Goal: Information Seeking & Learning: Check status

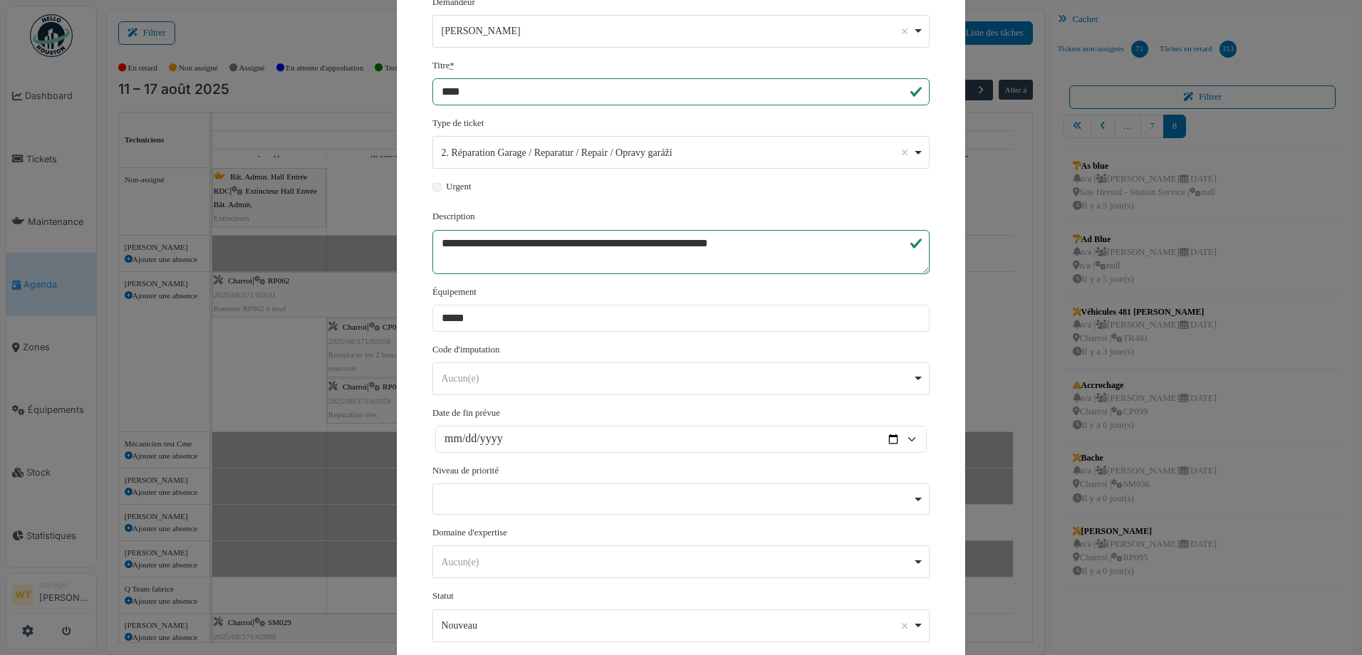
scroll to position [43, 0]
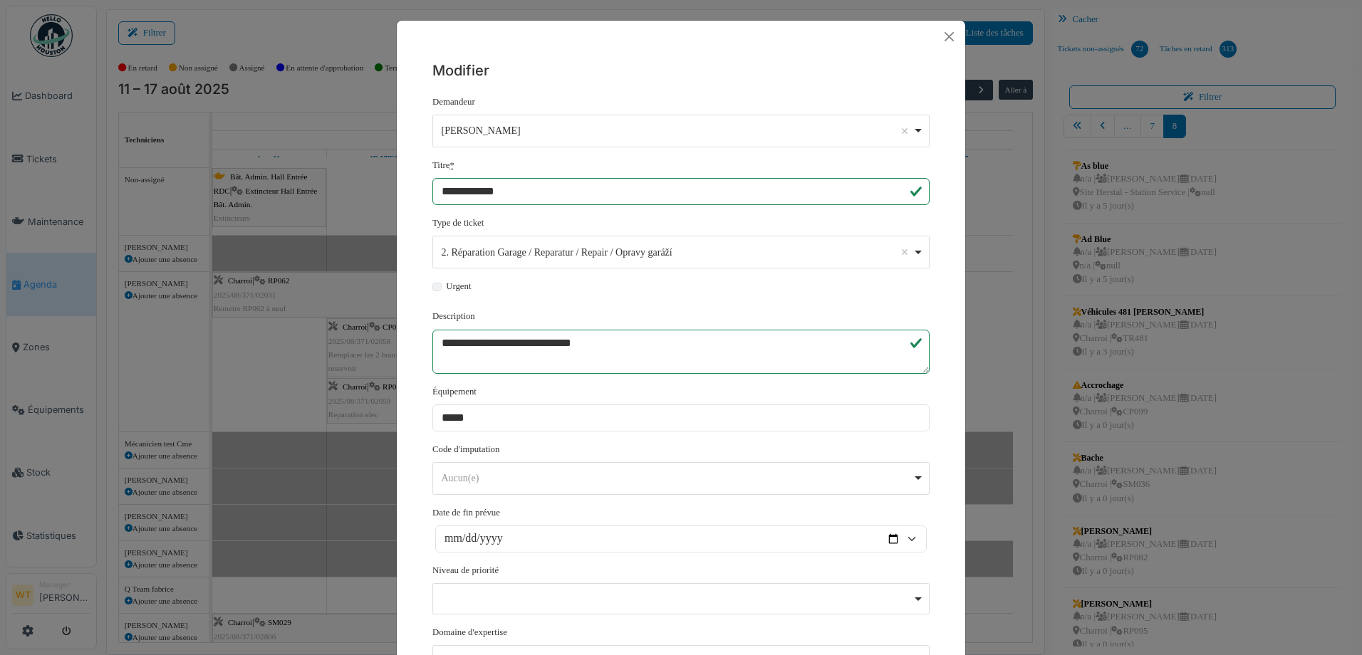
scroll to position [14, 0]
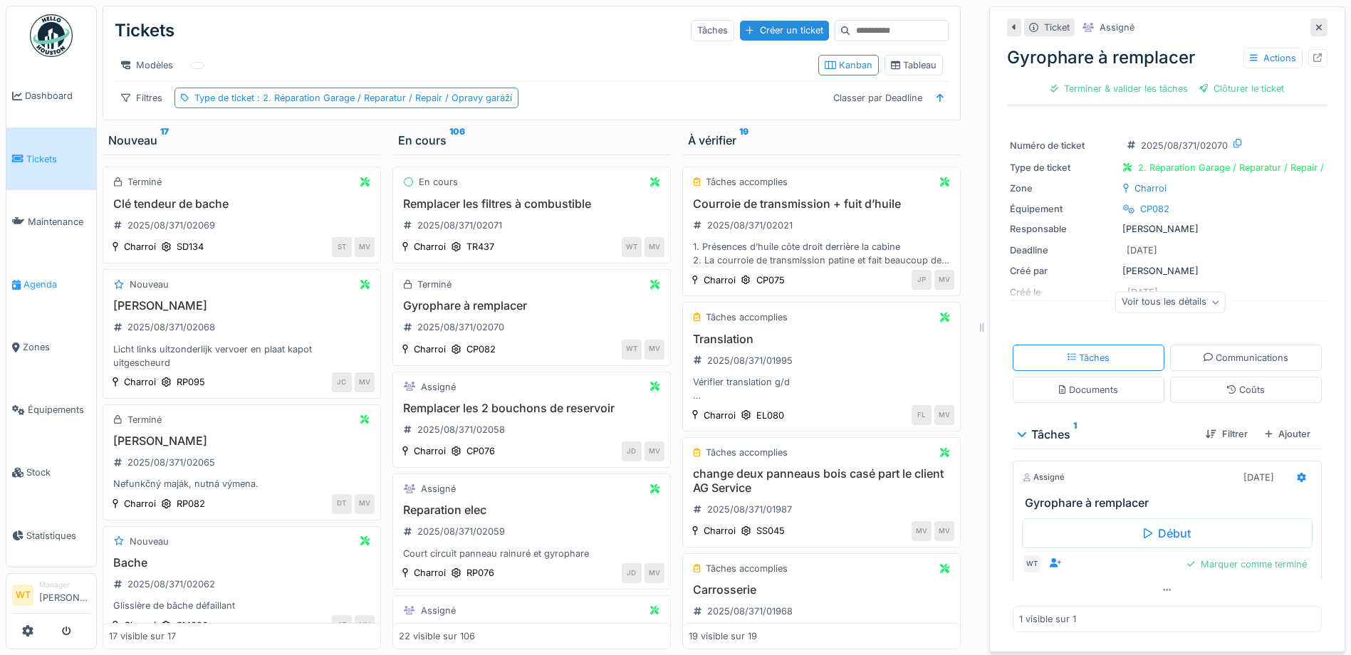
click at [33, 281] on span "Agenda" at bounding box center [57, 285] width 67 height 14
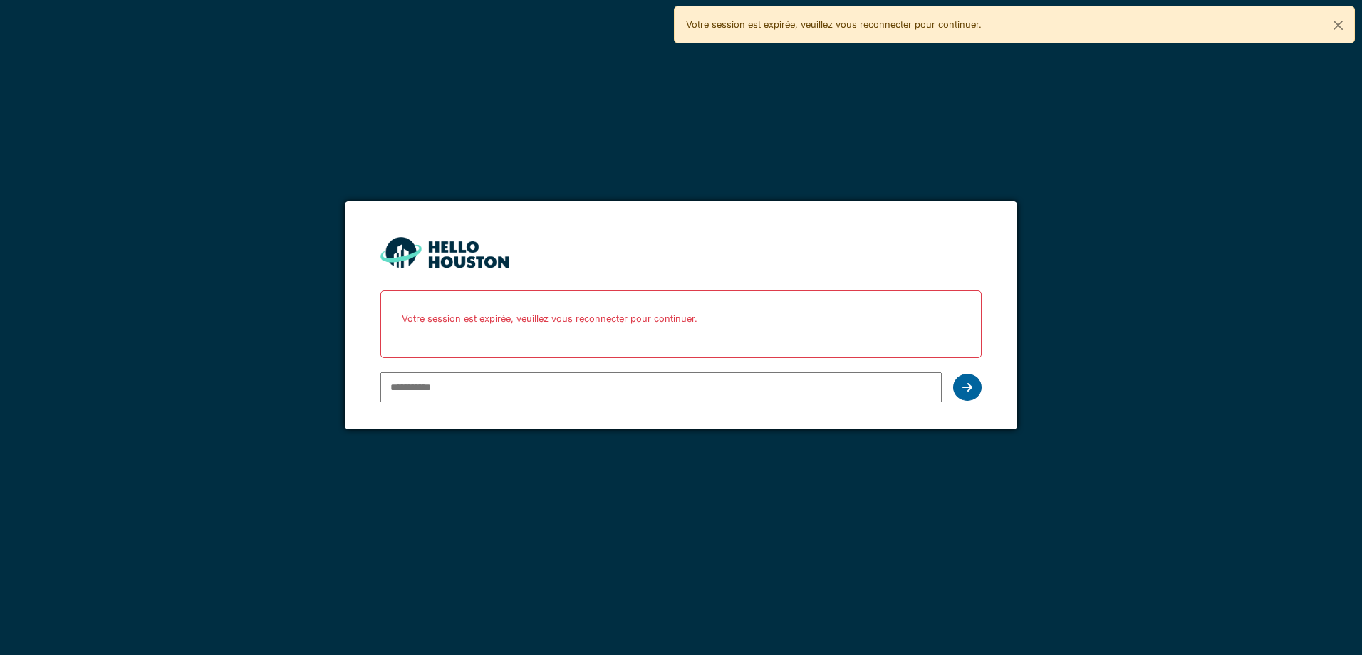
type input "**********"
click at [972, 390] on div at bounding box center [967, 387] width 28 height 27
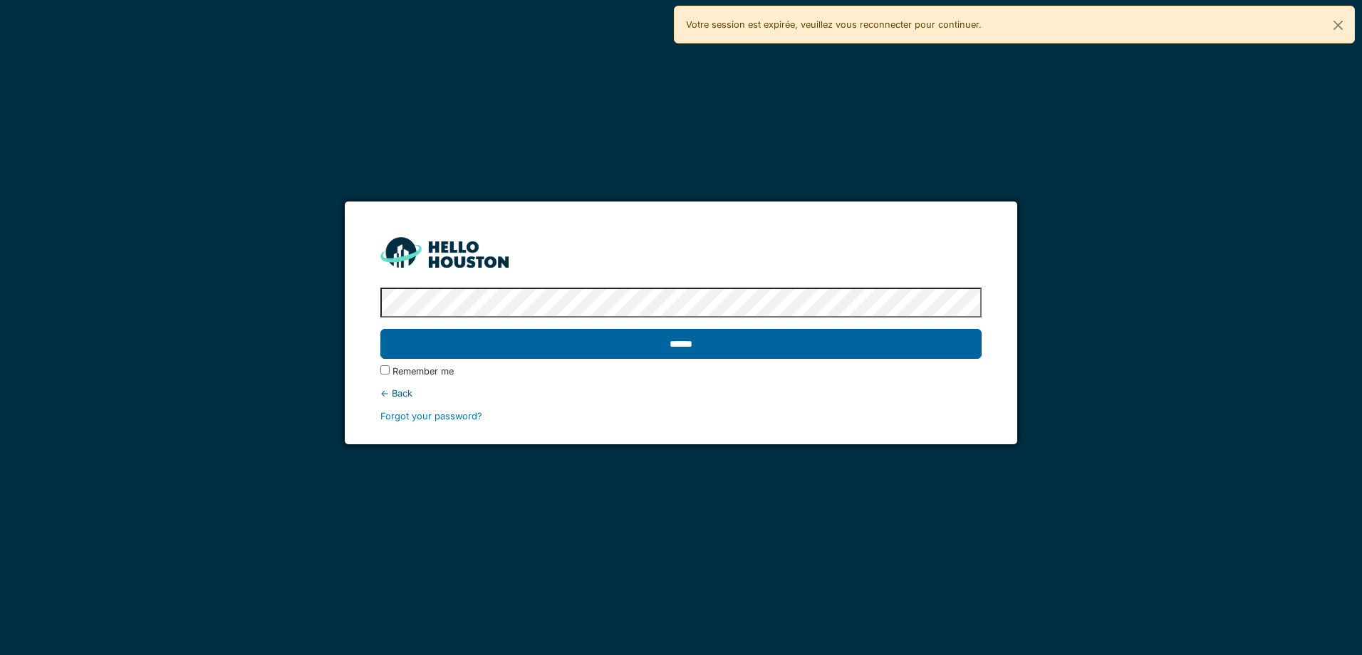
click at [694, 345] on input "******" at bounding box center [680, 344] width 600 height 30
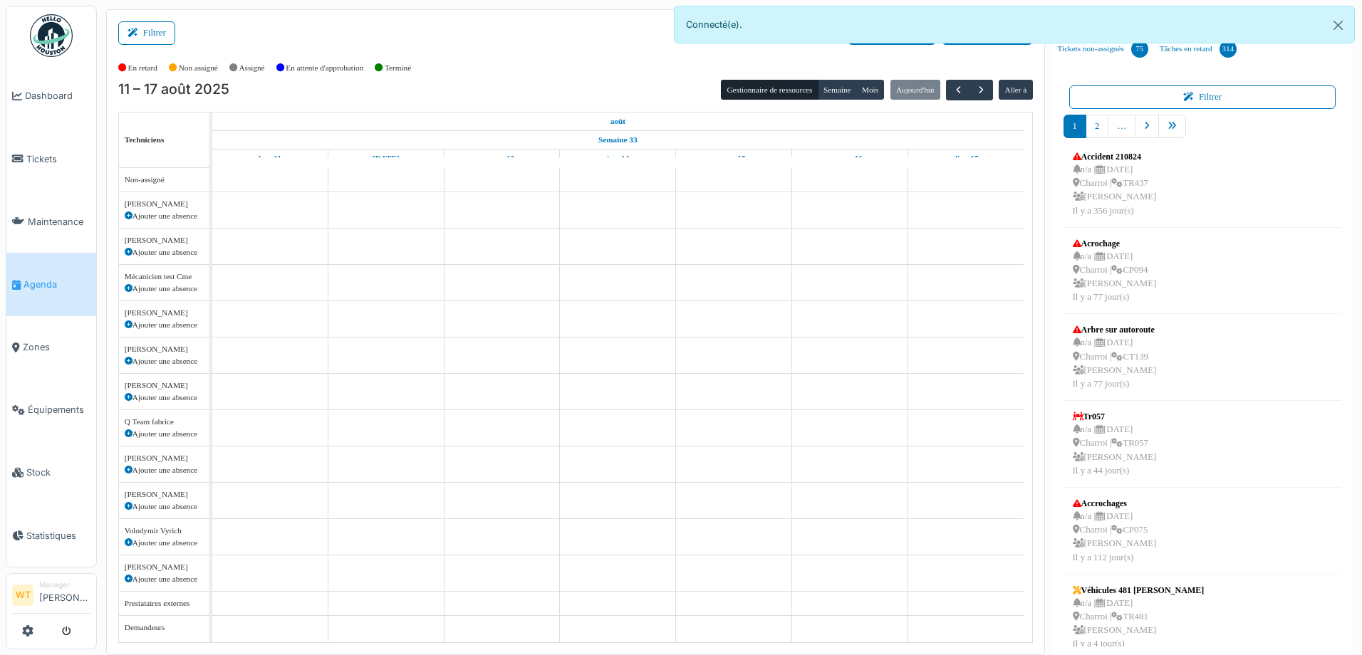
scroll to position [43, 0]
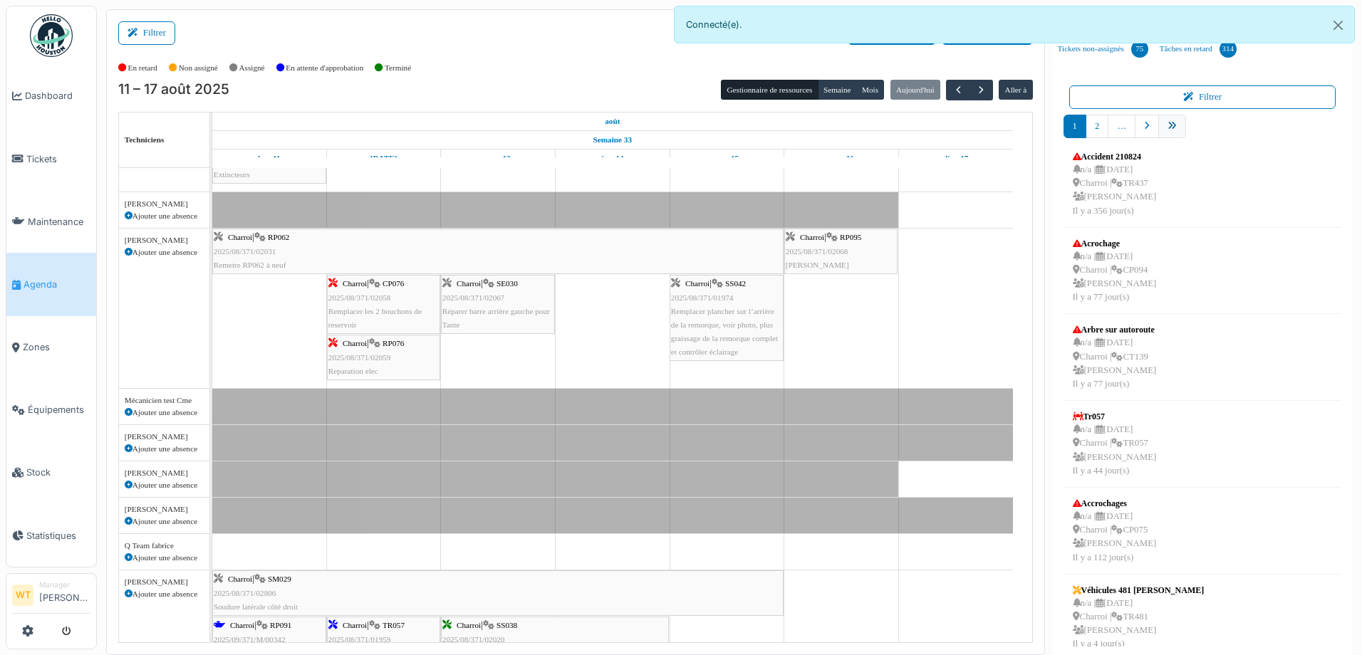
click at [1162, 131] on link "pager" at bounding box center [1172, 127] width 28 height 24
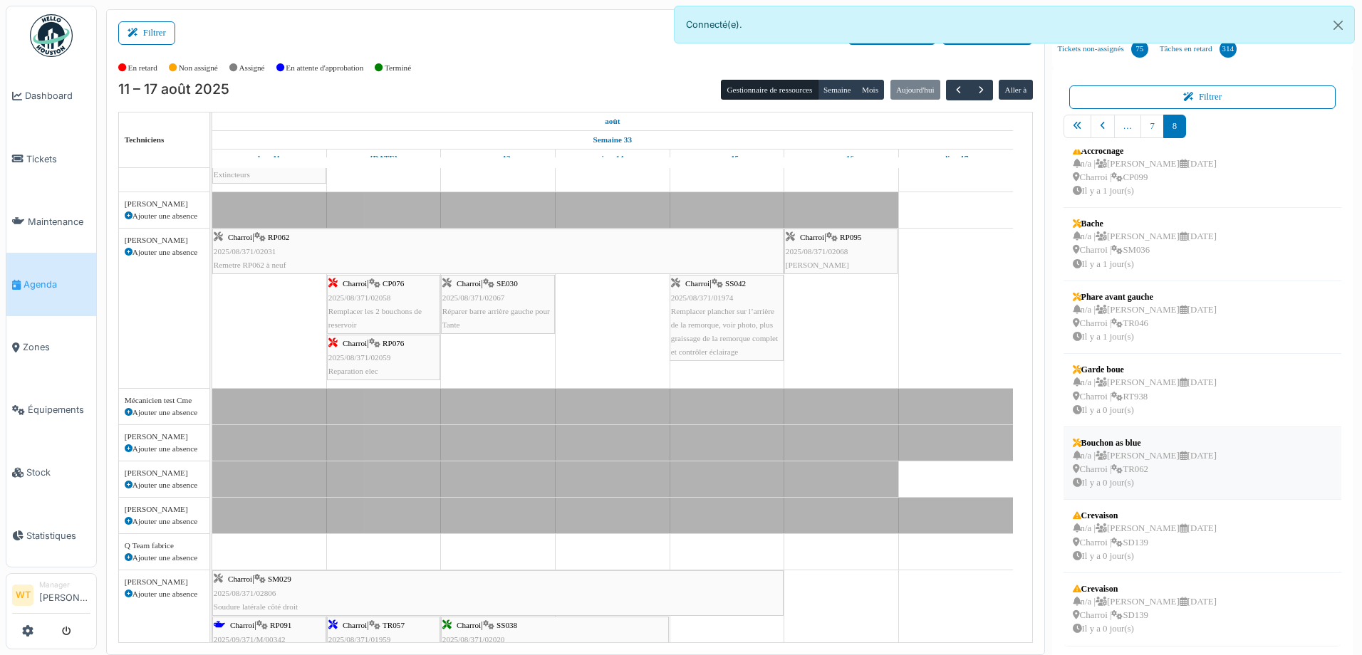
scroll to position [3, 0]
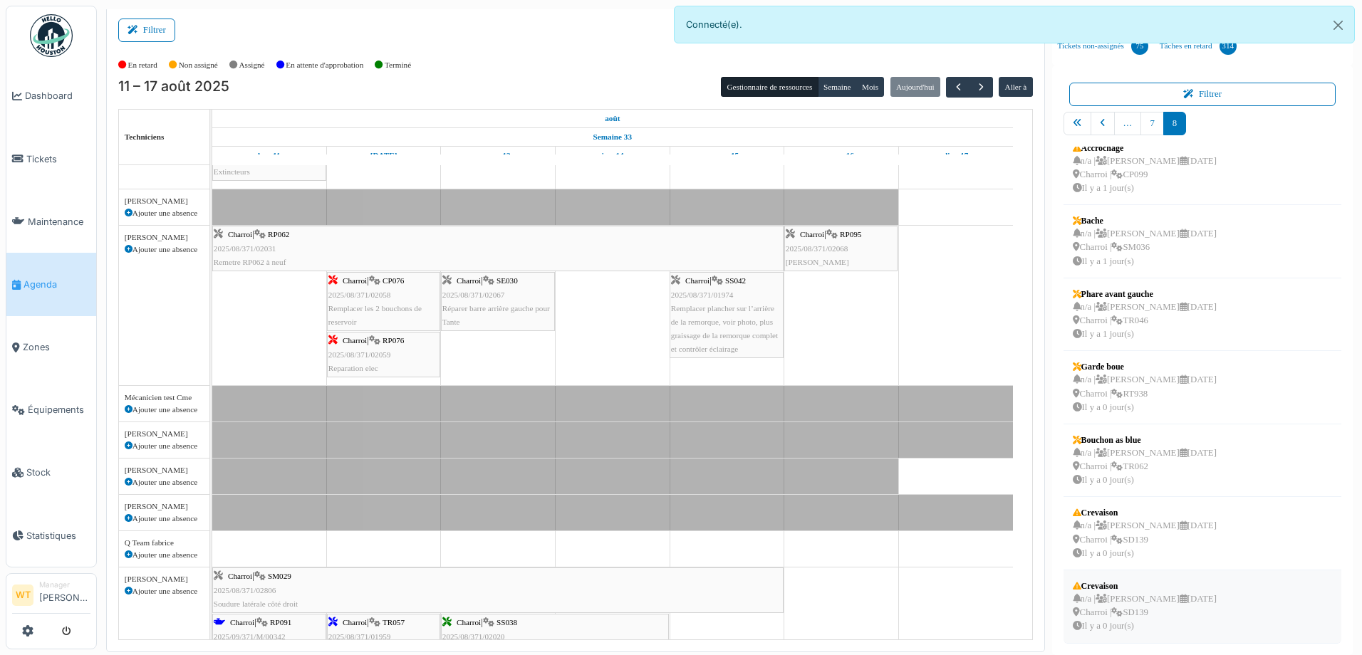
click at [1124, 618] on div "n/a | Marc Vasen 20/08/2025 Charroi | SD139 Il y a 0 jour(s)" at bounding box center [1144, 612] width 144 height 41
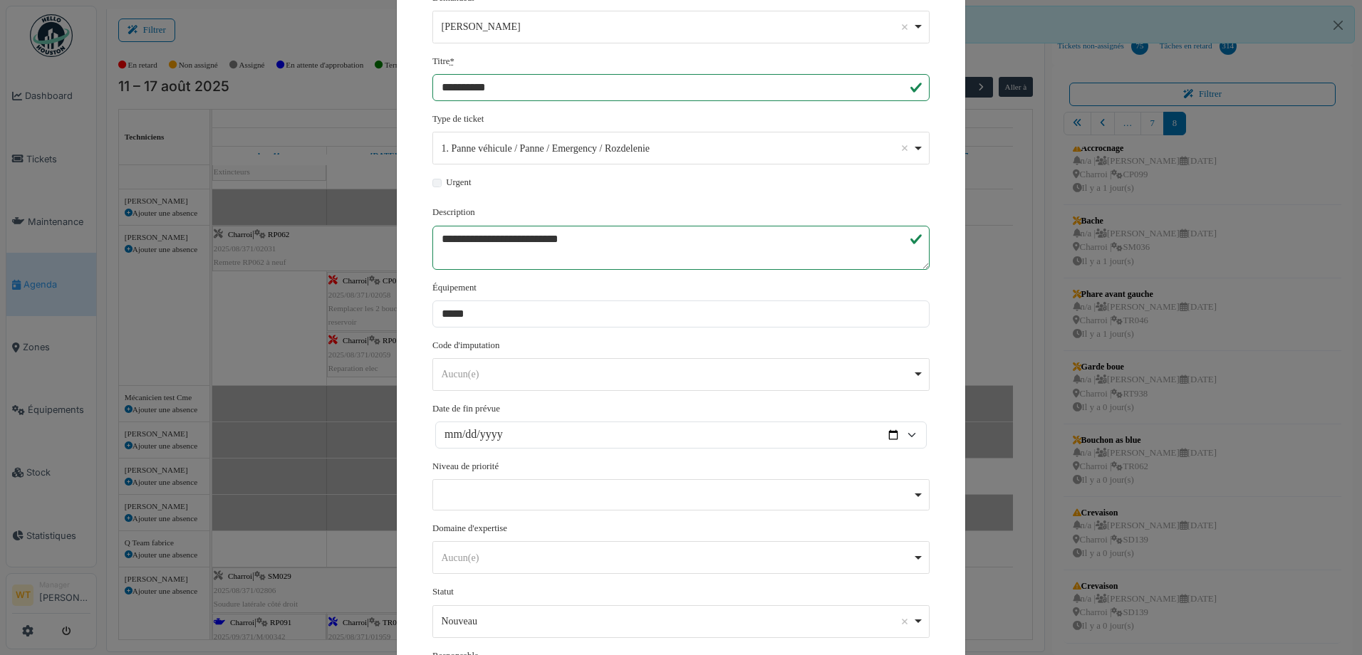
scroll to position [263, 0]
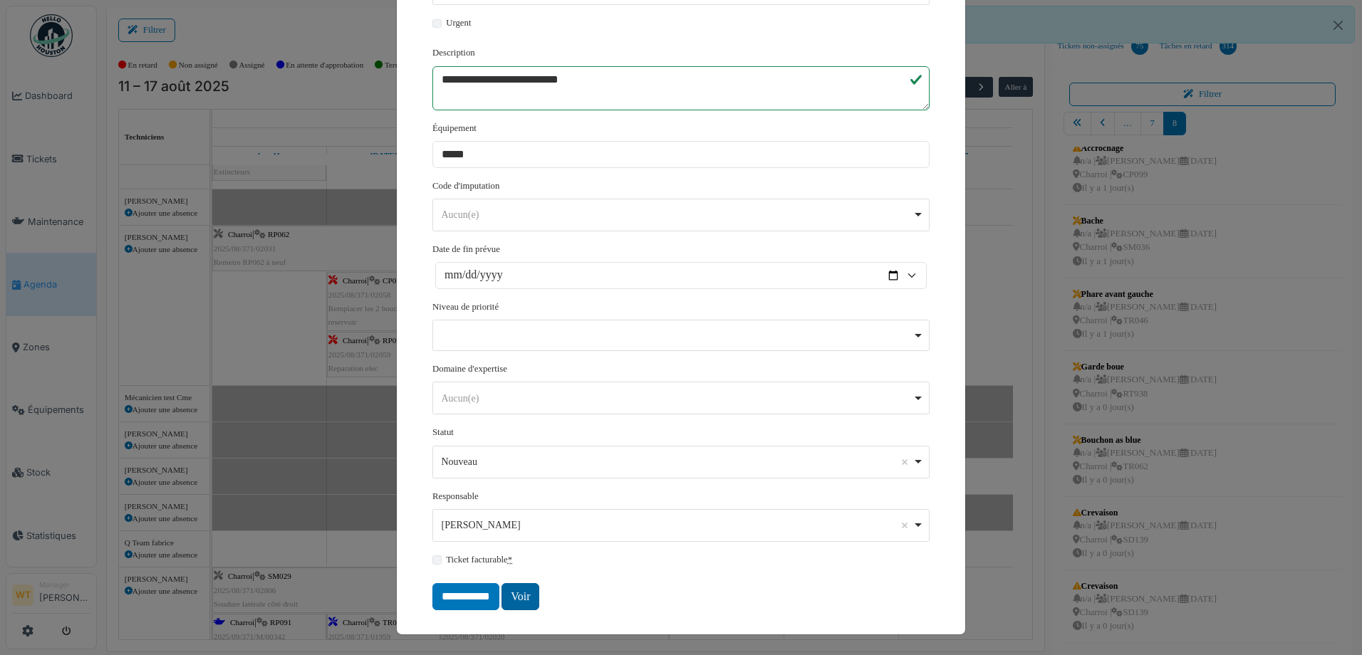
click at [519, 605] on link "Voir" at bounding box center [520, 596] width 38 height 27
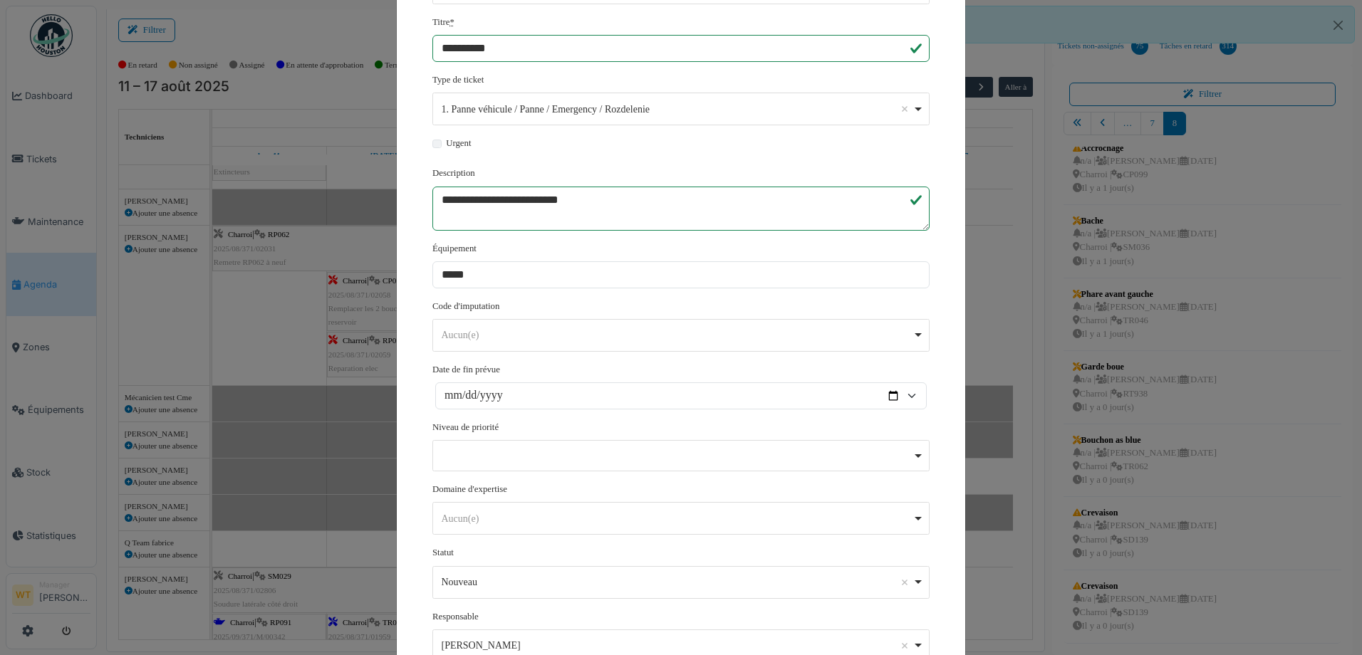
scroll to position [0, 0]
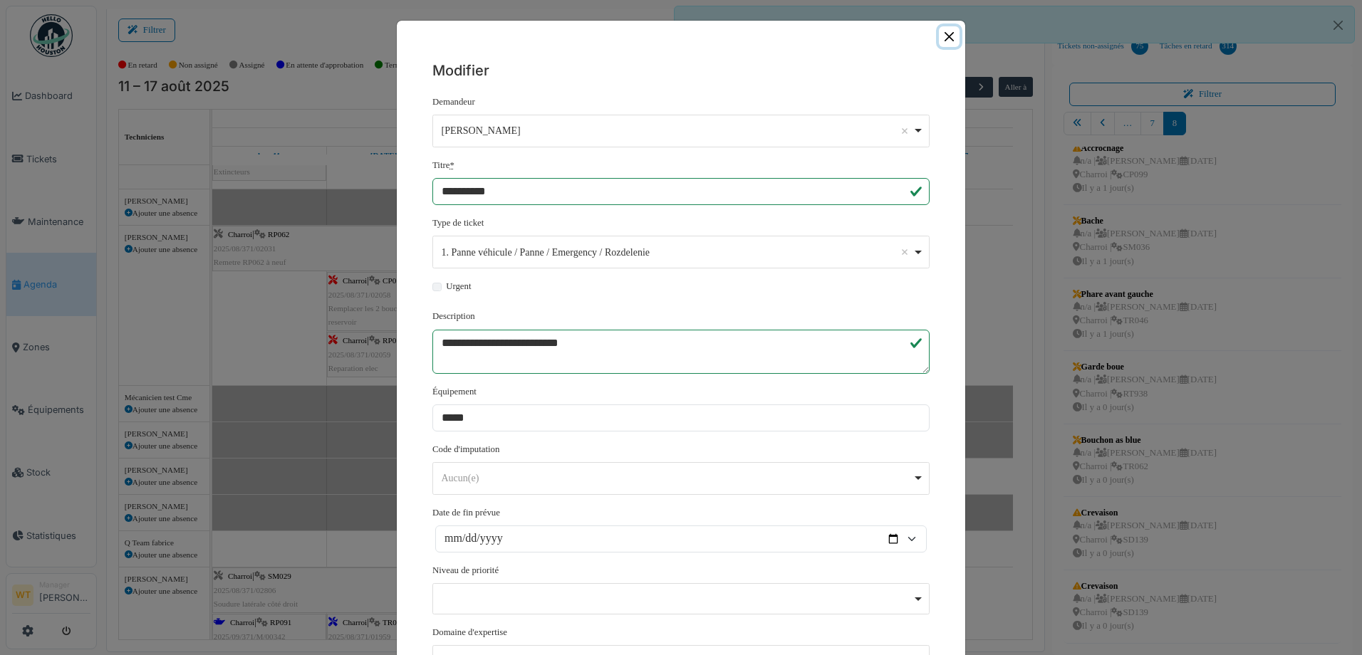
click at [939, 29] on button "Close" at bounding box center [949, 36] width 21 height 21
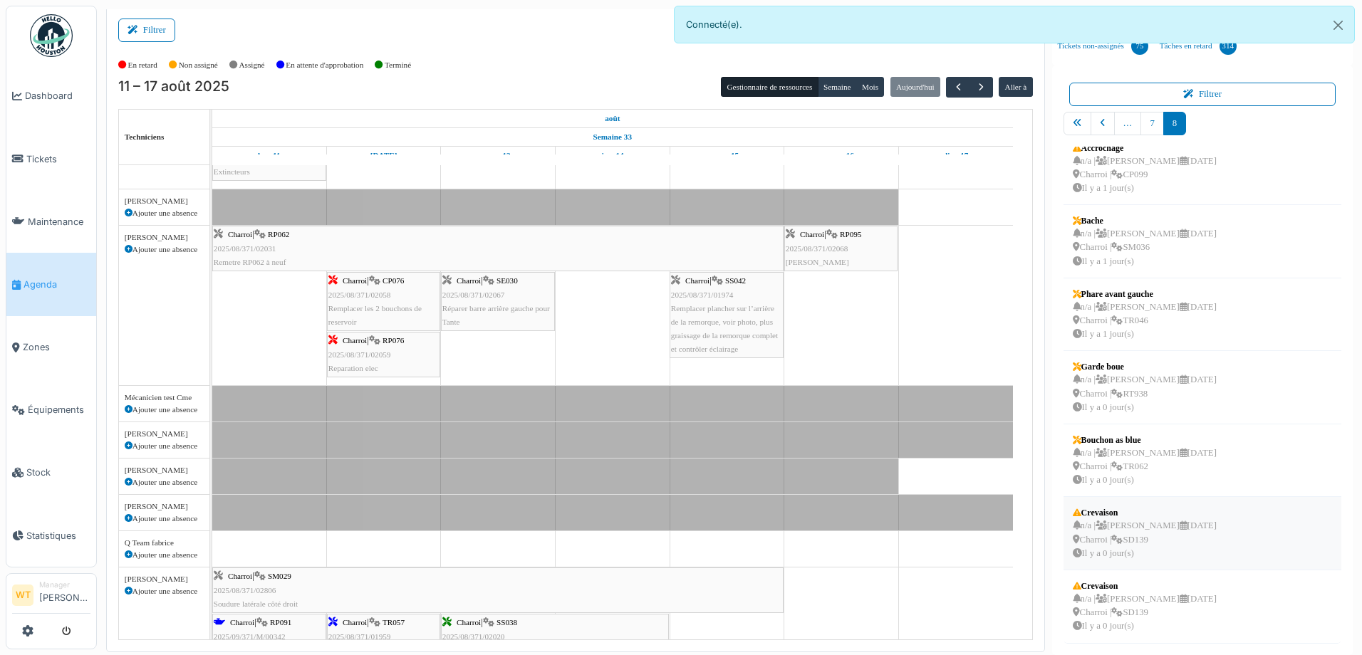
click at [1132, 545] on div "n/a | Marc Vasen 20/08/2025 Charroi | SD139 Il y a 0 jour(s)" at bounding box center [1144, 539] width 144 height 41
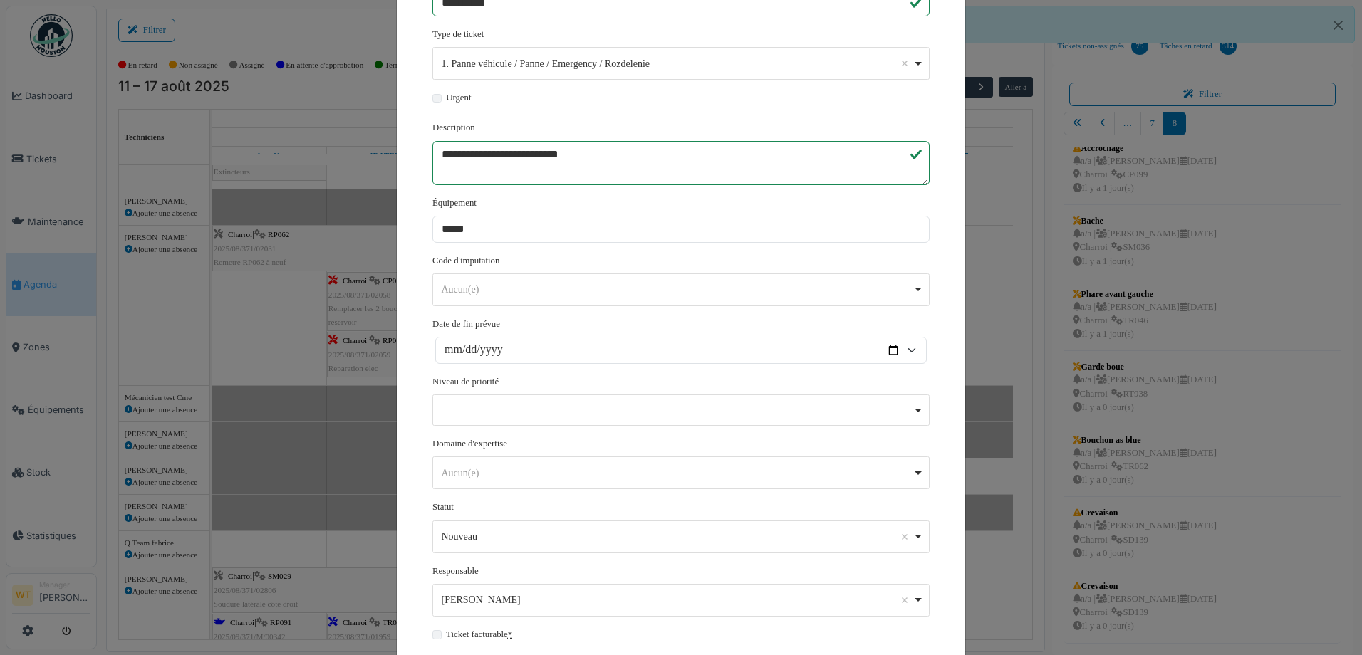
scroll to position [263, 0]
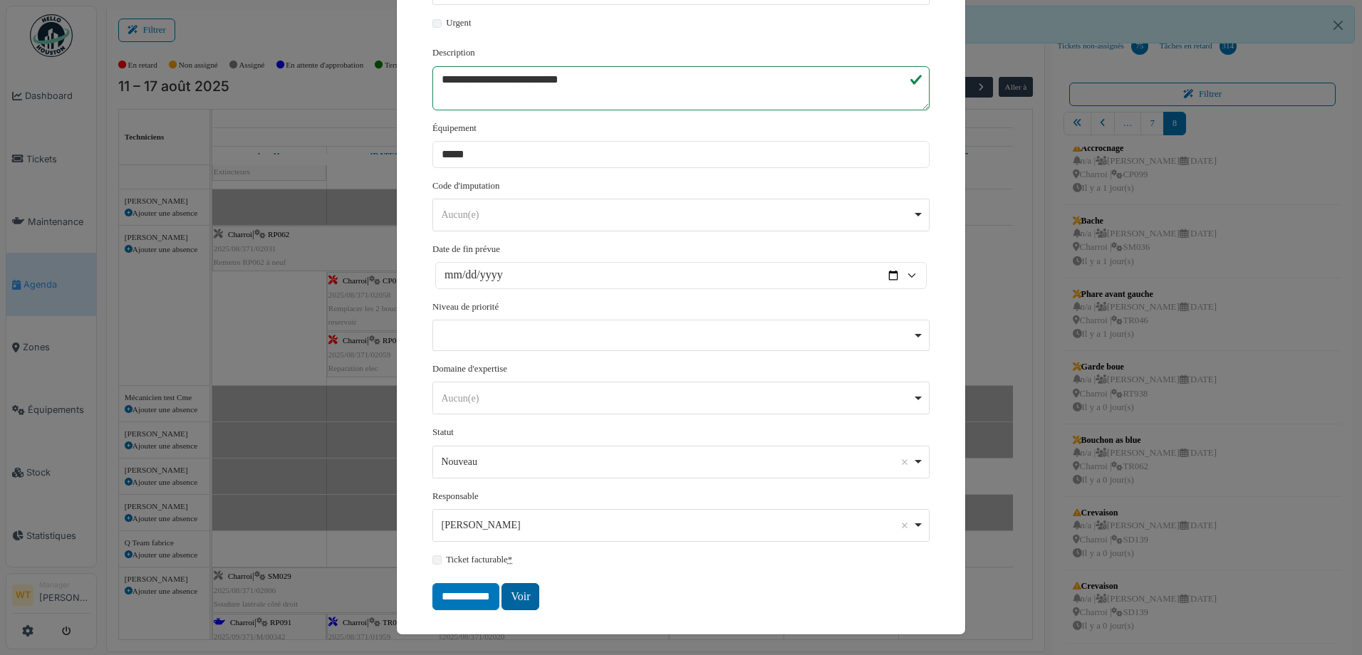
click at [509, 599] on link "Voir" at bounding box center [520, 596] width 38 height 27
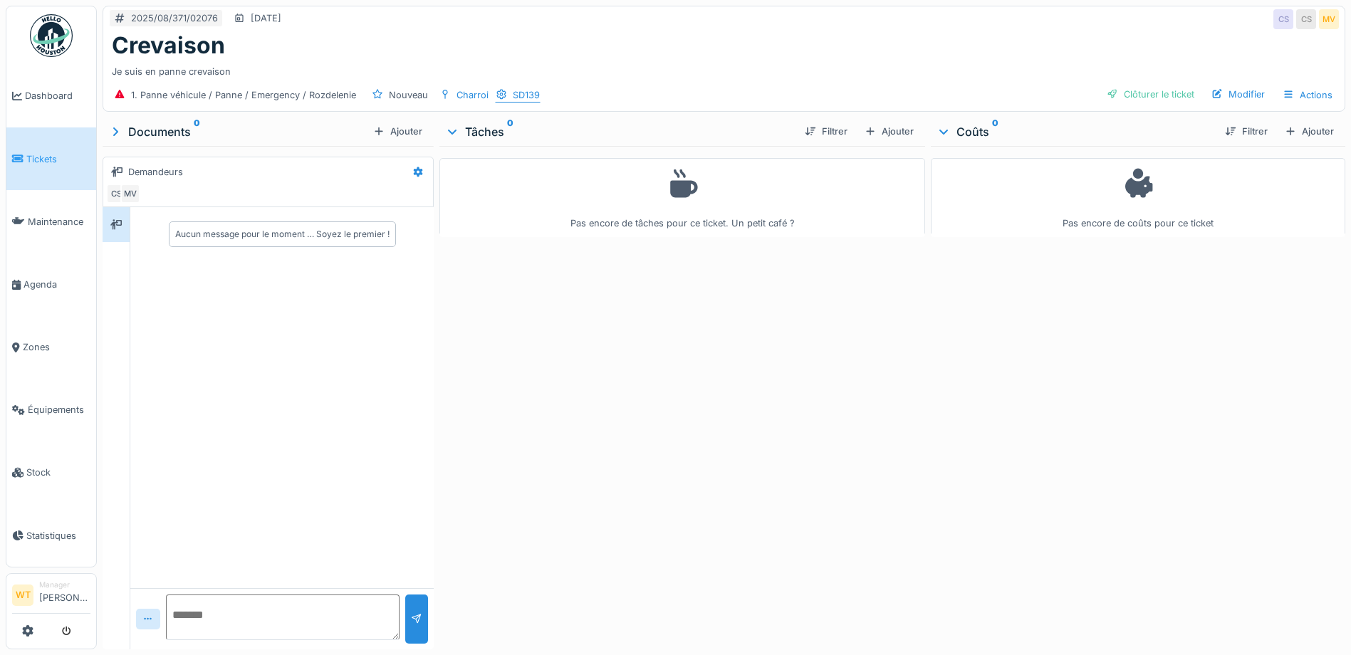
click at [506, 100] on div "SD139" at bounding box center [518, 95] width 46 height 15
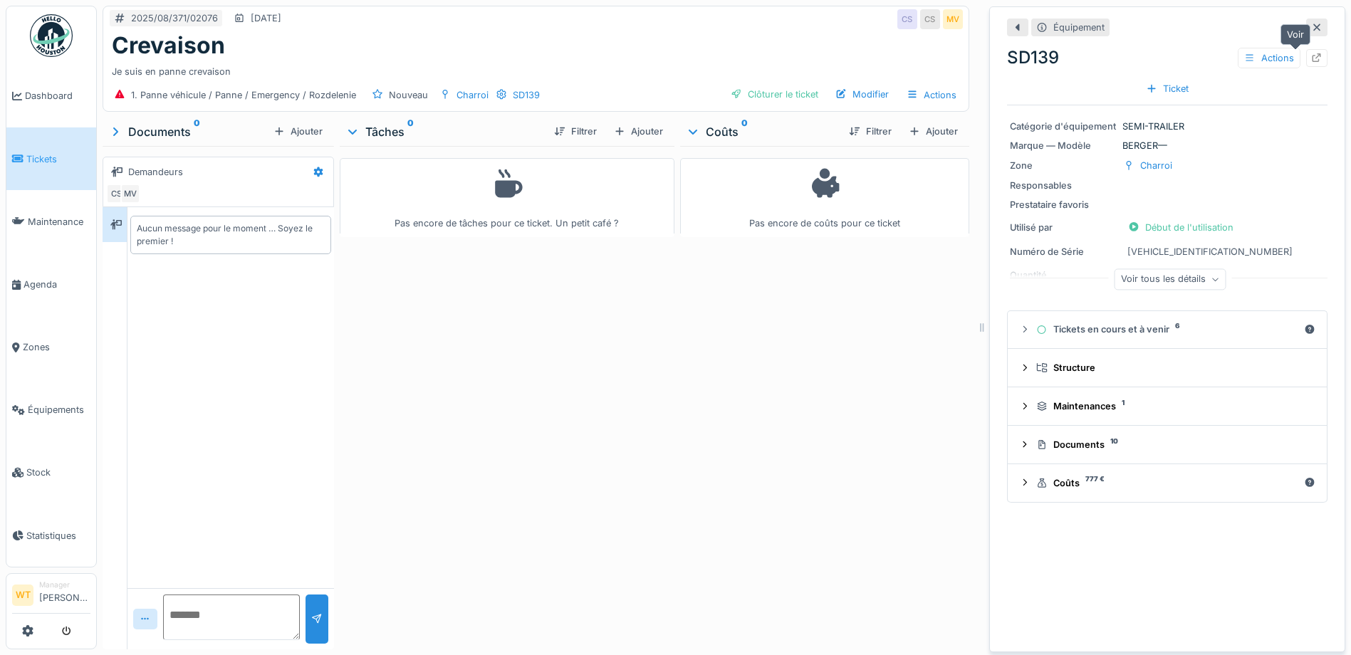
click at [1311, 59] on icon at bounding box center [1316, 57] width 11 height 9
click at [52, 407] on span "Équipements" at bounding box center [59, 410] width 63 height 14
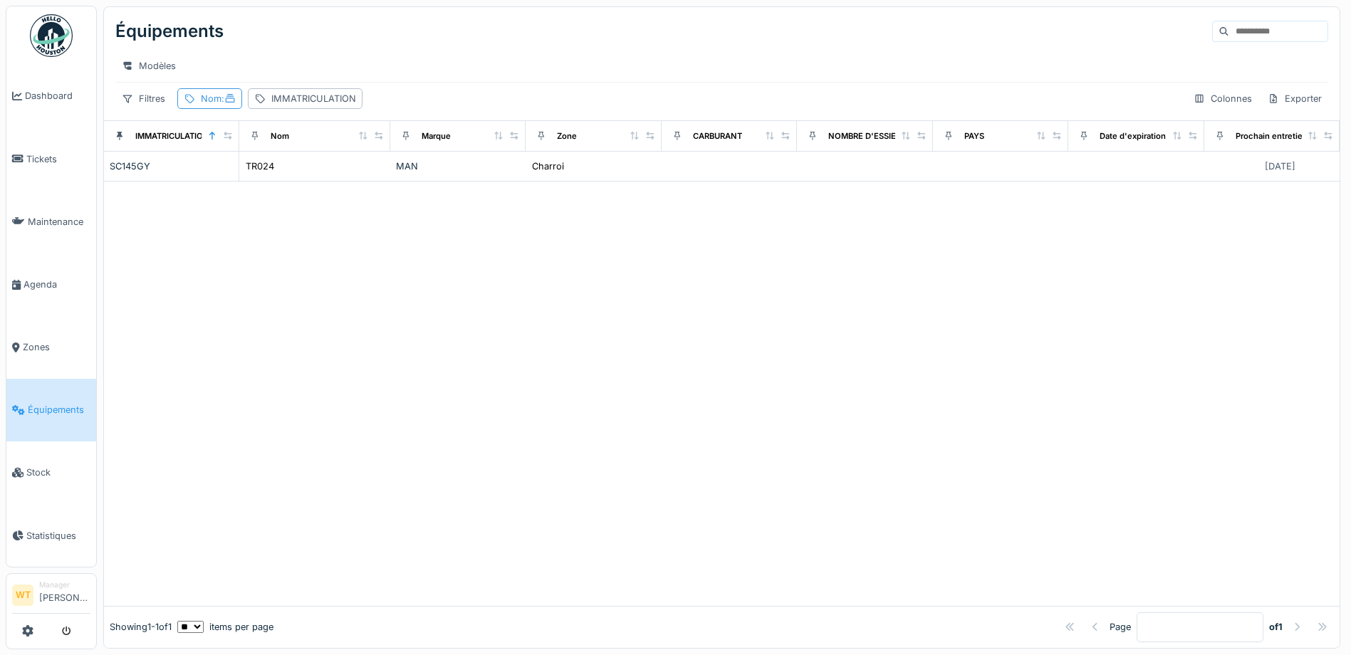
click at [211, 105] on div "Nom :" at bounding box center [218, 99] width 35 height 14
click at [314, 176] on icon at bounding box center [308, 177] width 11 height 9
click at [287, 182] on input "Nom" at bounding box center [255, 178] width 142 height 30
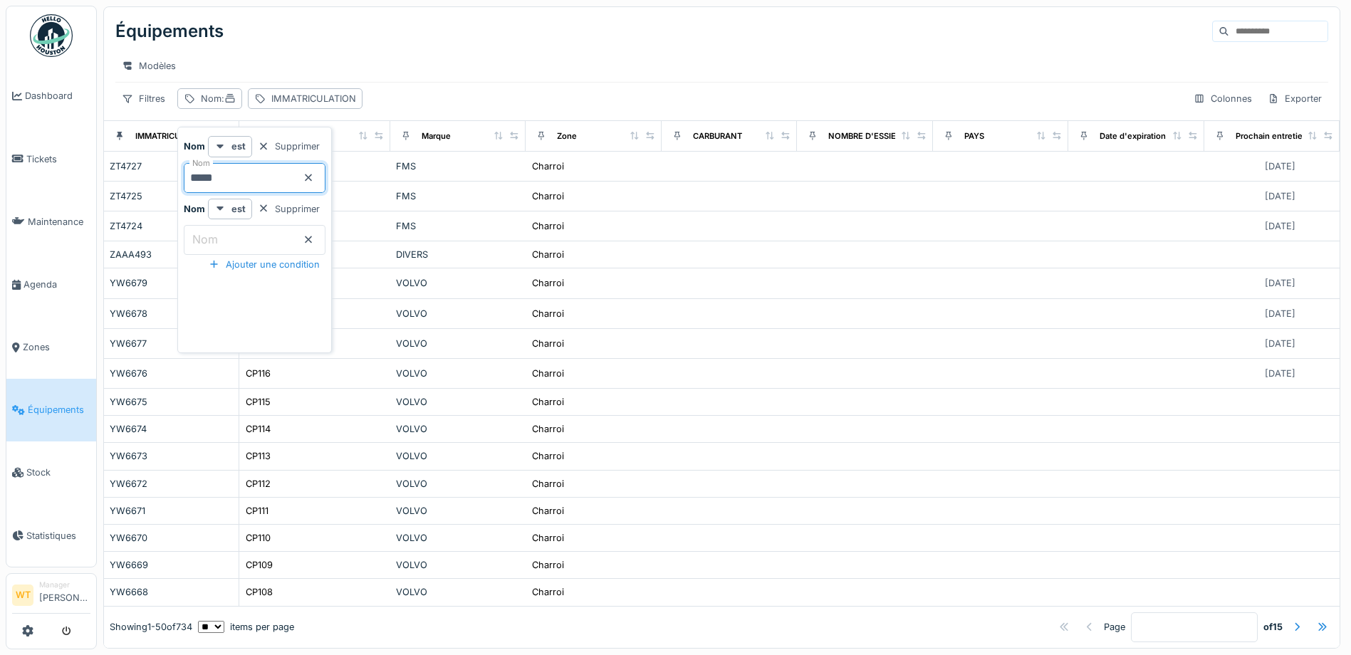
type input "*****"
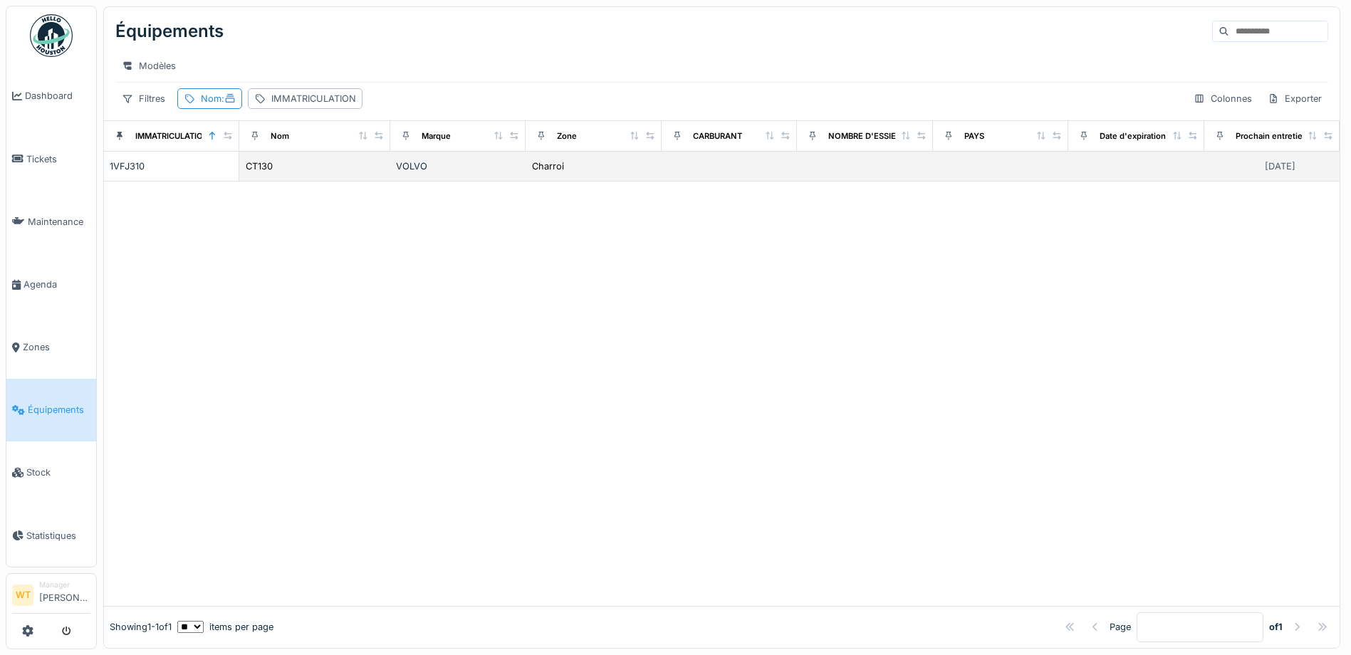
click at [614, 182] on td "Charroi" at bounding box center [593, 167] width 135 height 30
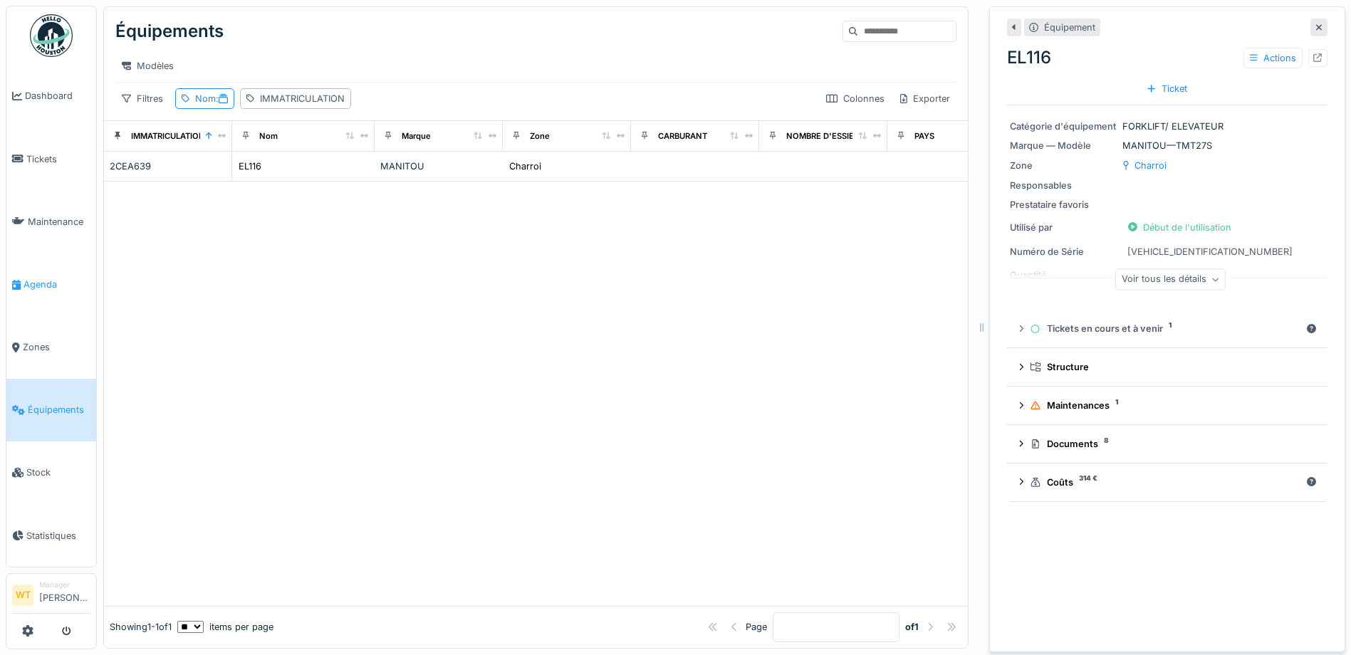
click at [50, 280] on span "Agenda" at bounding box center [57, 285] width 67 height 14
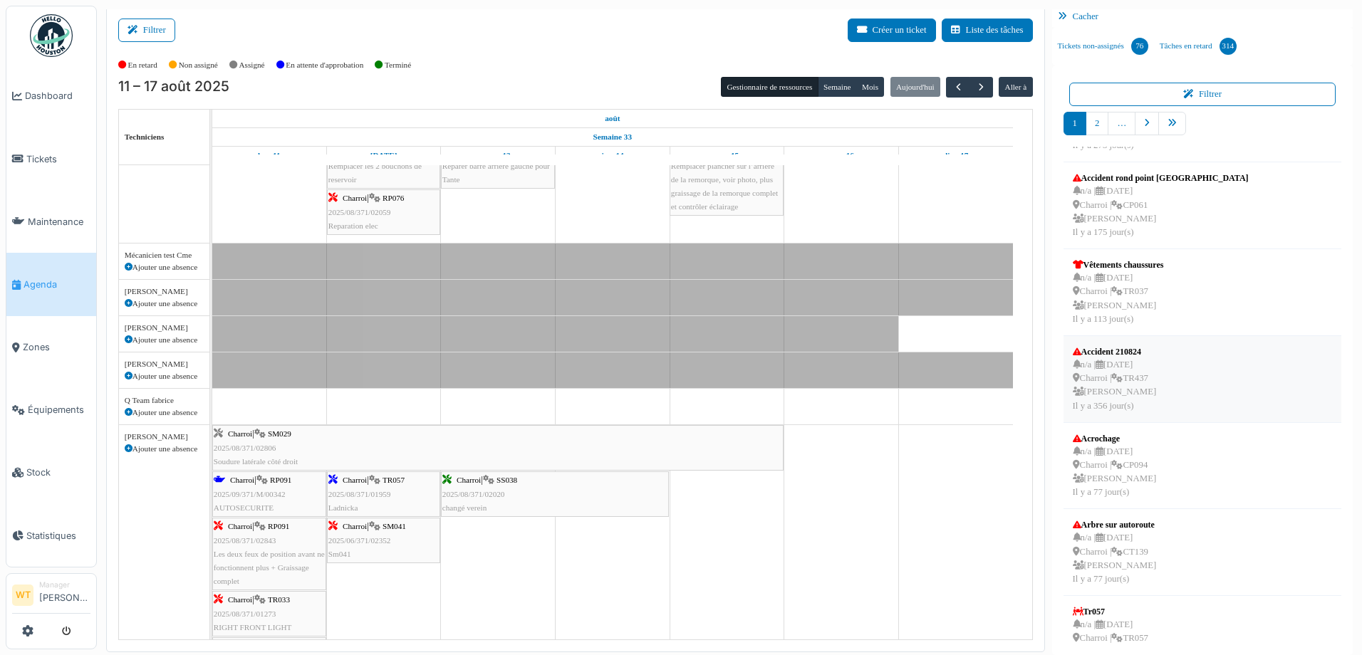
scroll to position [370, 0]
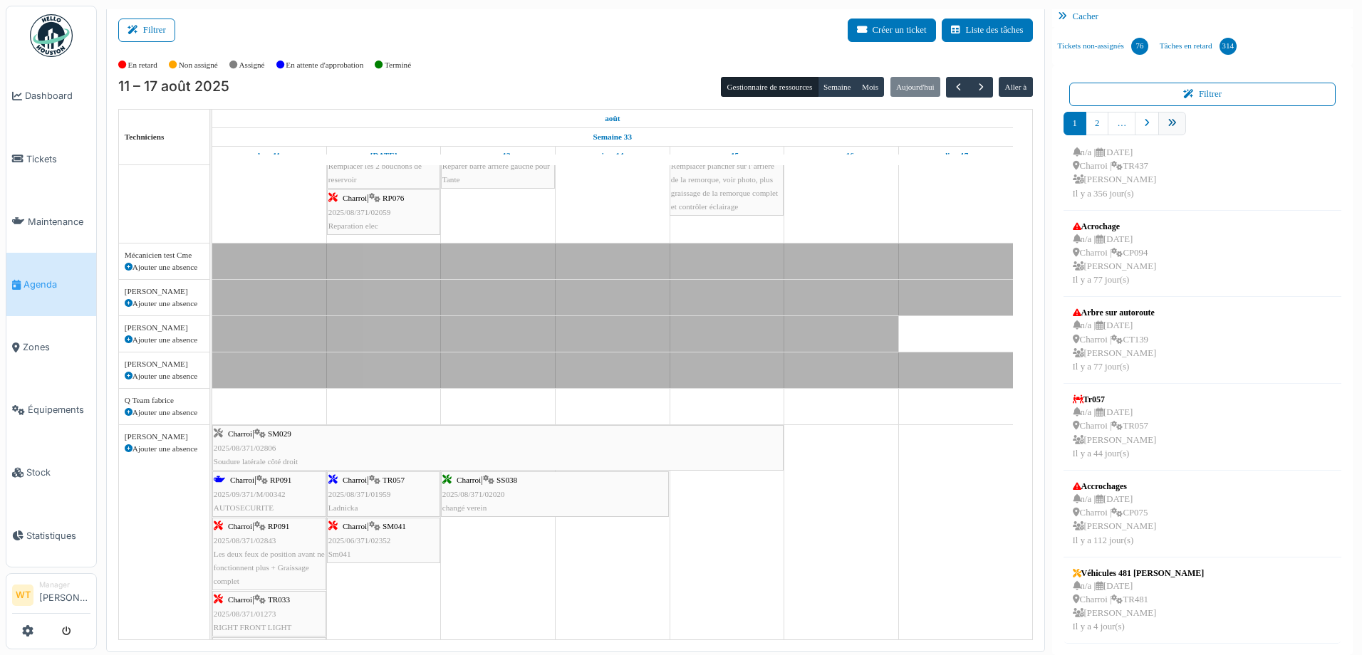
click at [1167, 125] on icon "pager" at bounding box center [1171, 123] width 9 height 9
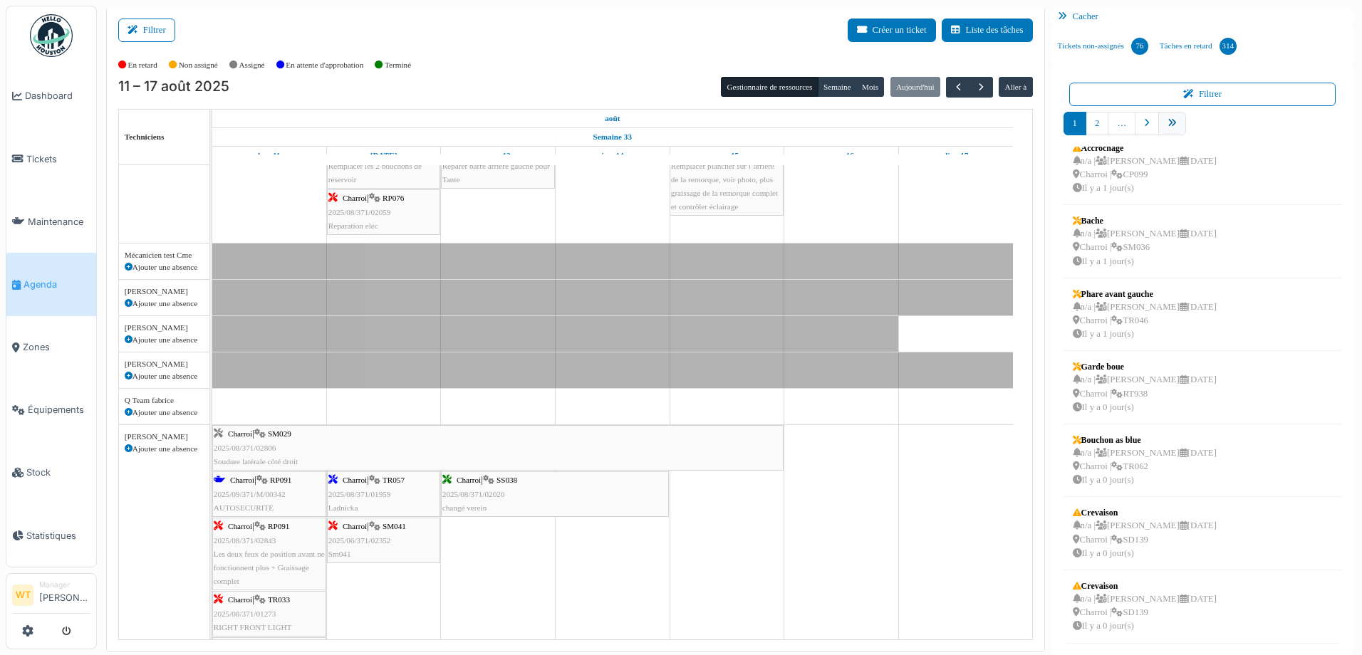
scroll to position [234, 0]
click at [1188, 130] on link "9" at bounding box center [1196, 124] width 23 height 24
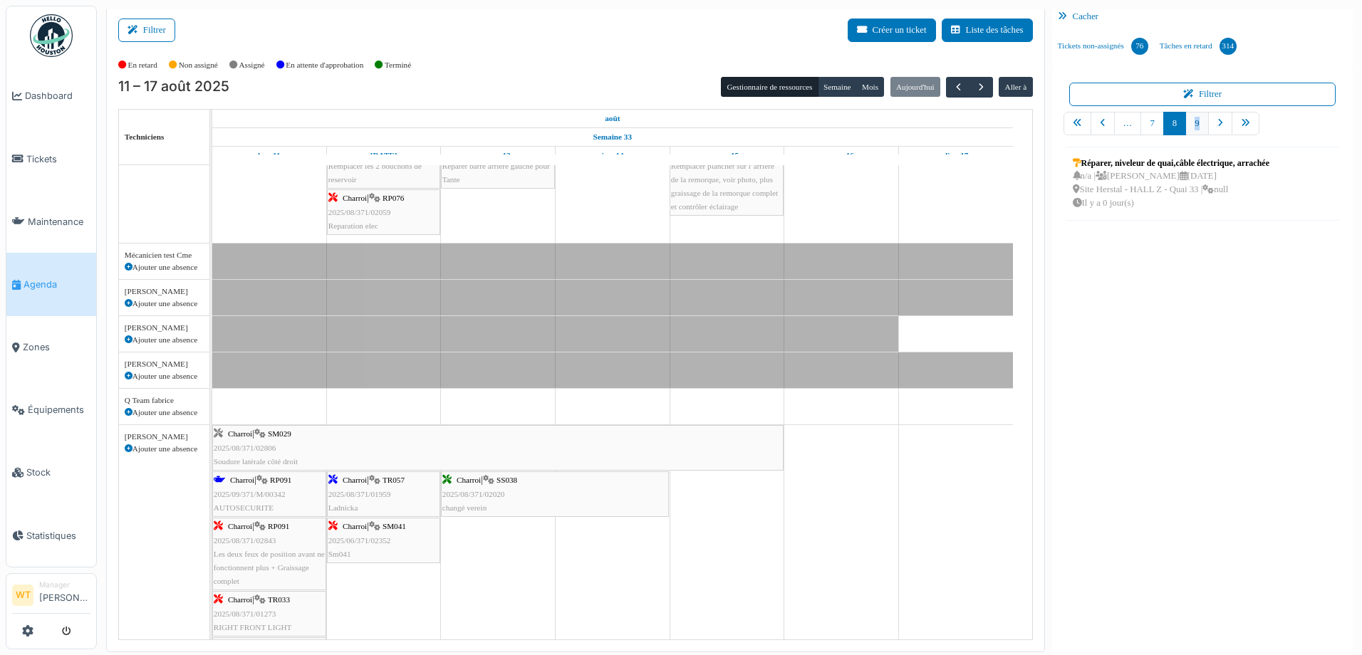
scroll to position [0, 0]
drag, startPoint x: 1188, startPoint y: 130, endPoint x: 1144, endPoint y: 124, distance: 43.9
click at [1144, 124] on link "8" at bounding box center [1151, 124] width 23 height 24
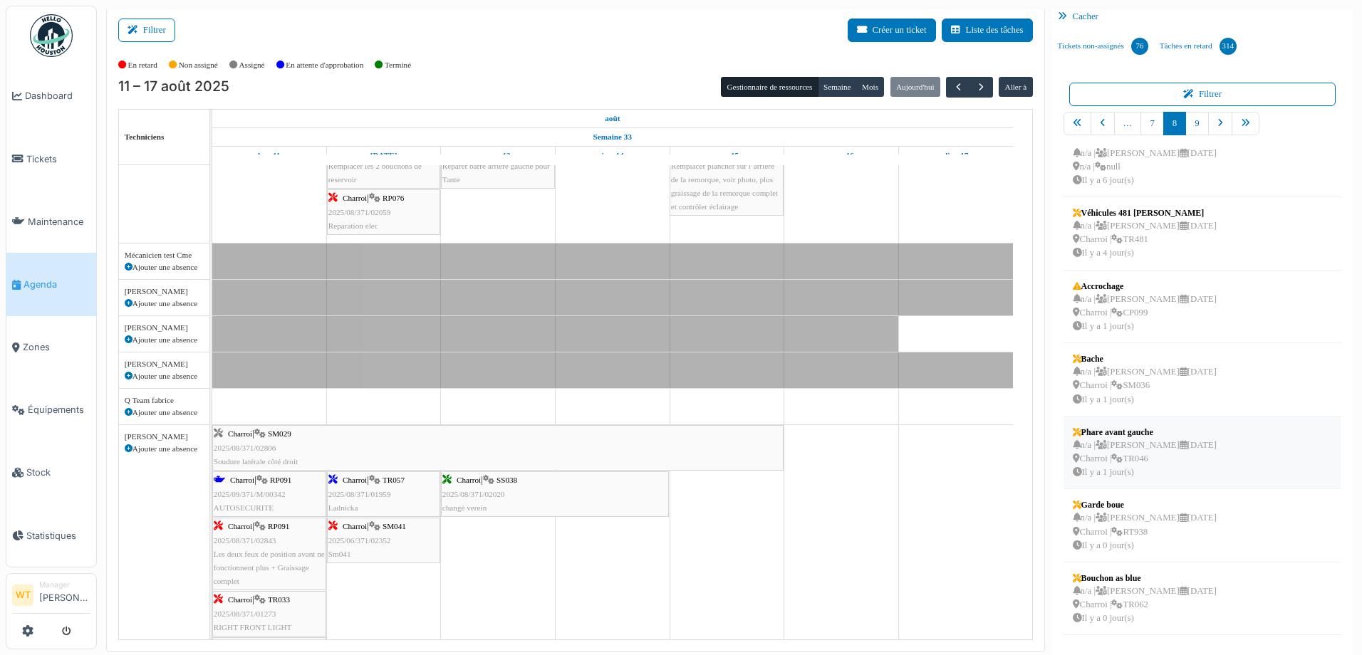
scroll to position [234, 0]
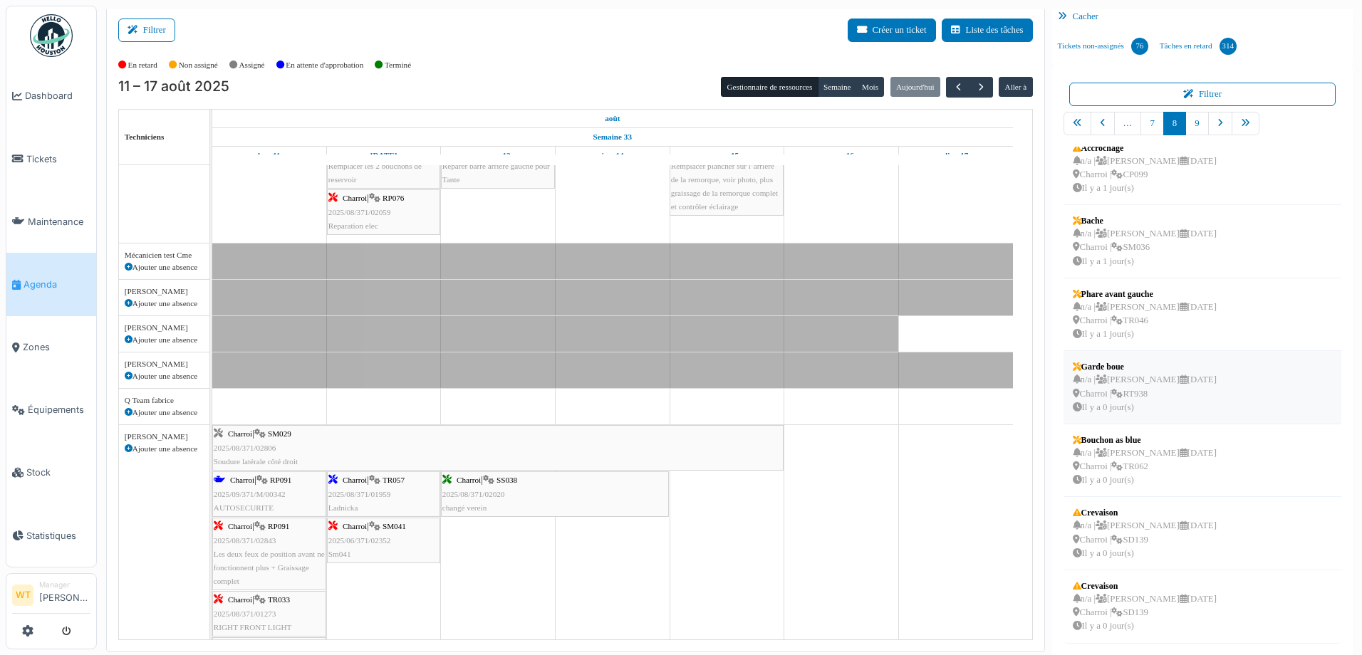
click at [1198, 387] on div "n/a | Marc Vasen 20/08/2025 Charroi | RT938 Il y a 0 jour(s)" at bounding box center [1144, 393] width 144 height 41
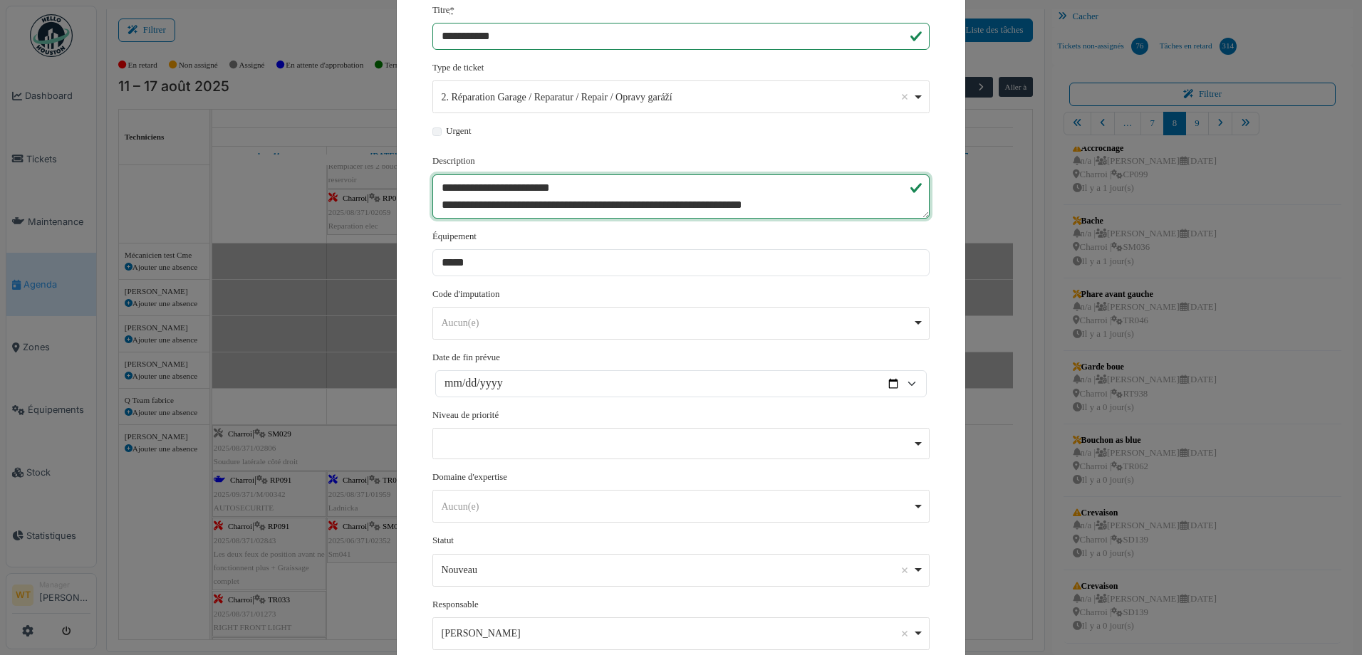
scroll to position [263, 0]
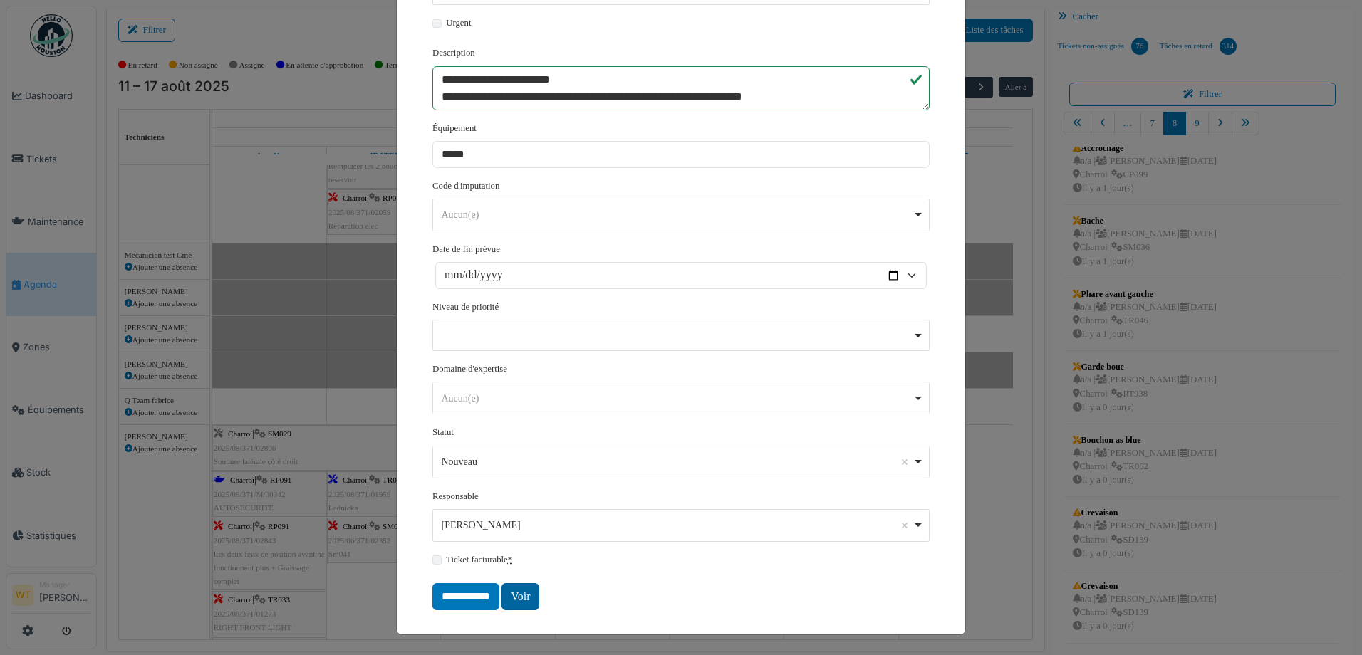
click at [513, 596] on link "Voir" at bounding box center [520, 596] width 38 height 27
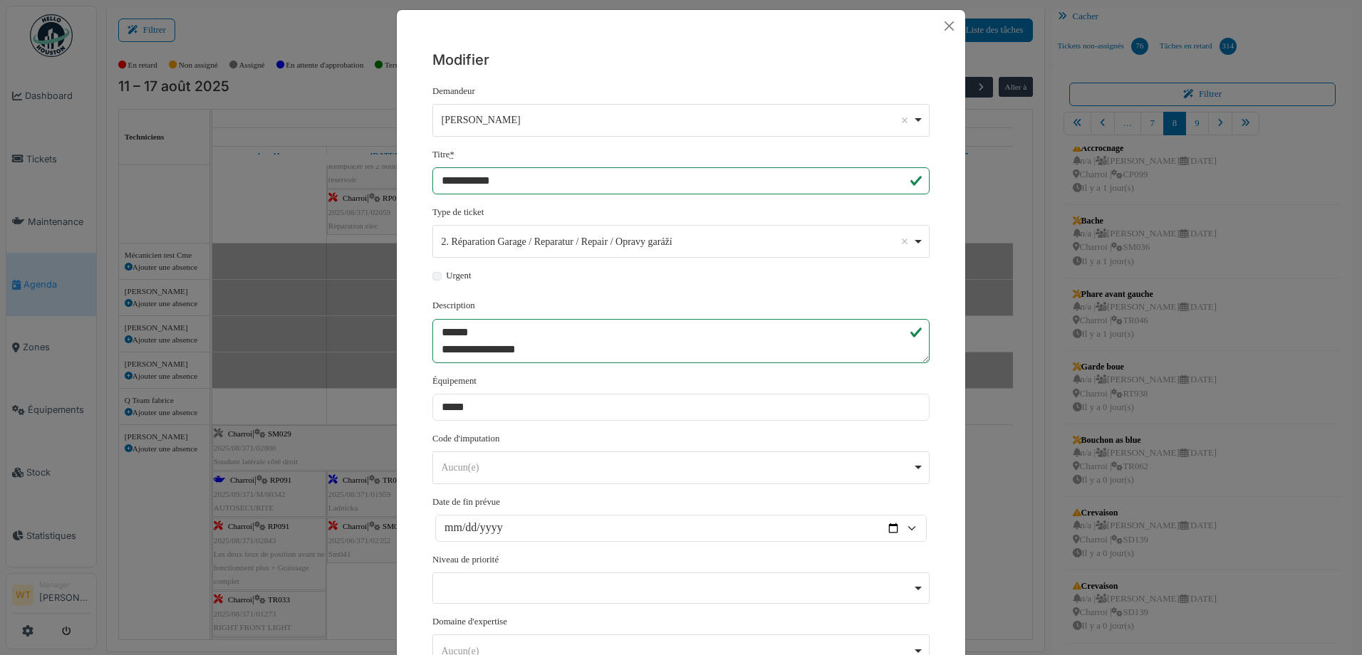
scroll to position [0, 0]
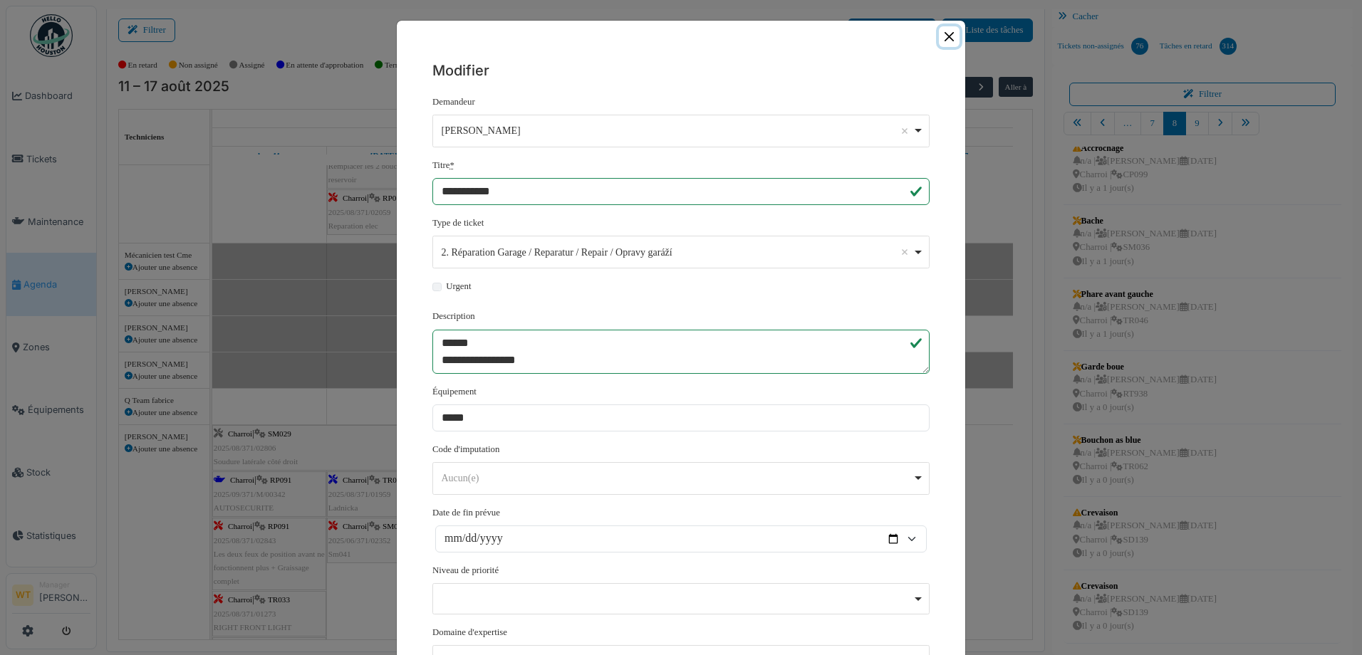
click at [939, 29] on button "Close" at bounding box center [949, 36] width 21 height 21
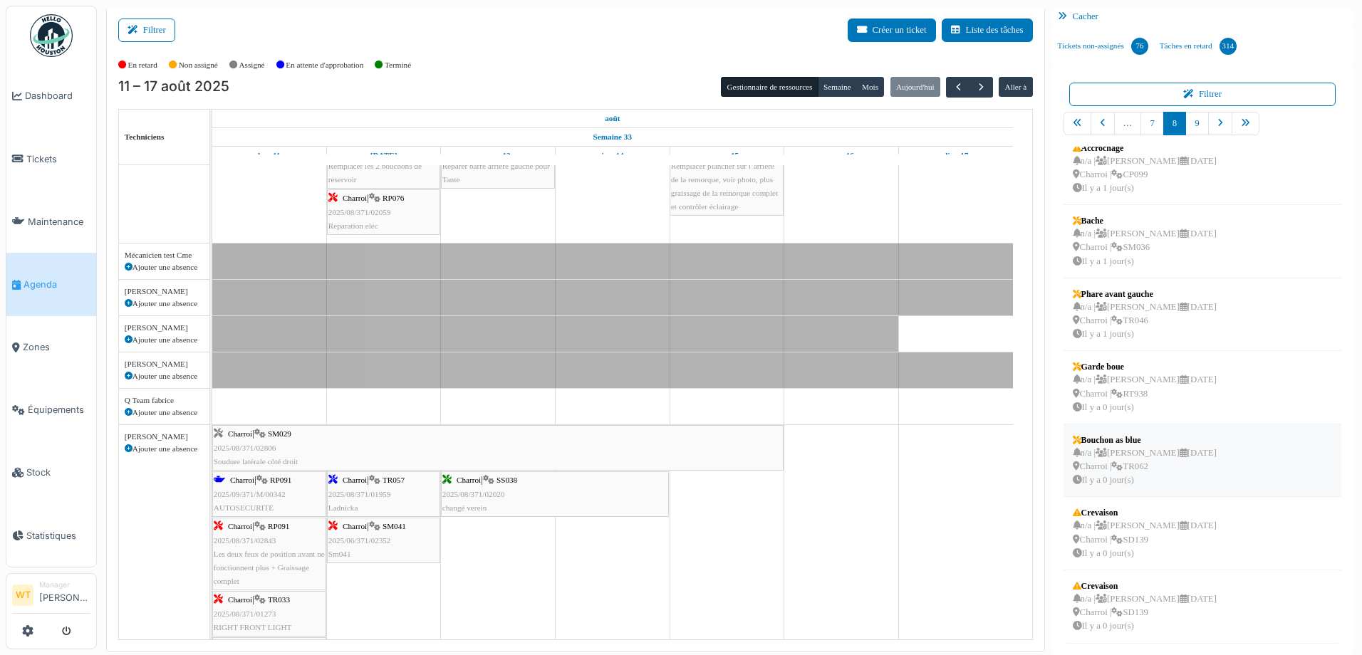
click at [1166, 478] on div "n/a | Marc Vasen 20/08/2025 Charroi | TR062 Il y a 0 jour(s)" at bounding box center [1144, 467] width 144 height 41
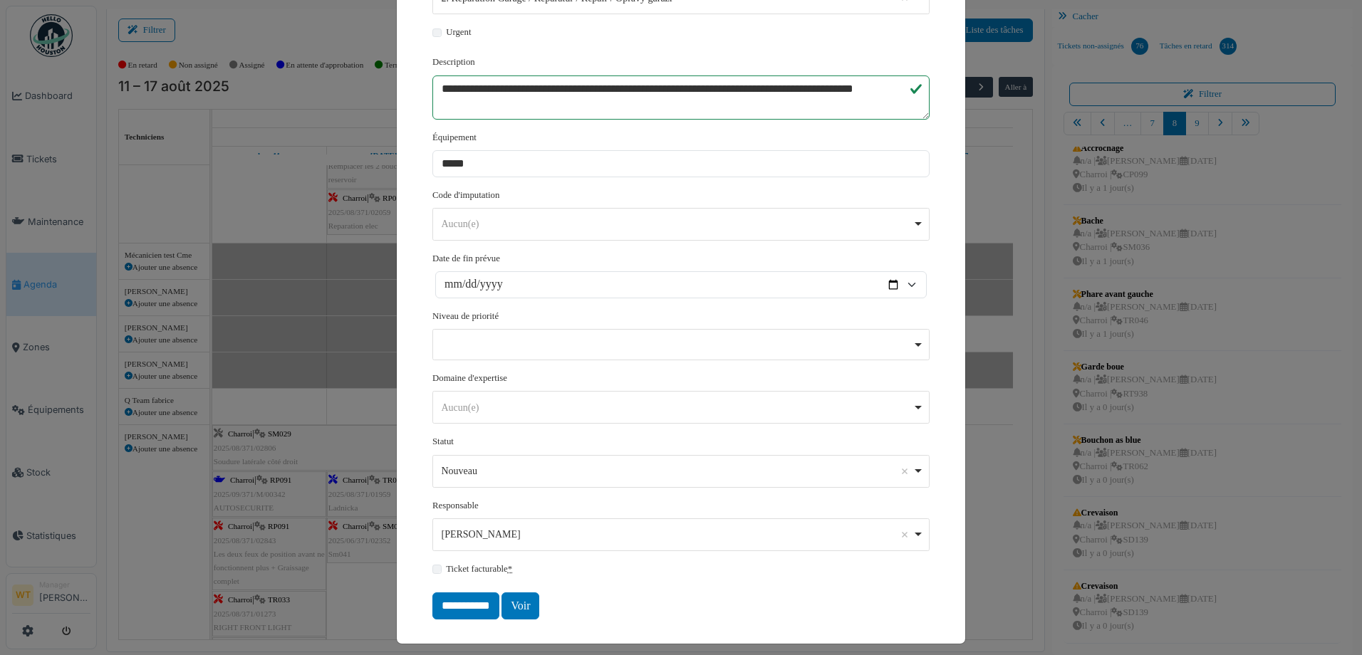
scroll to position [263, 0]
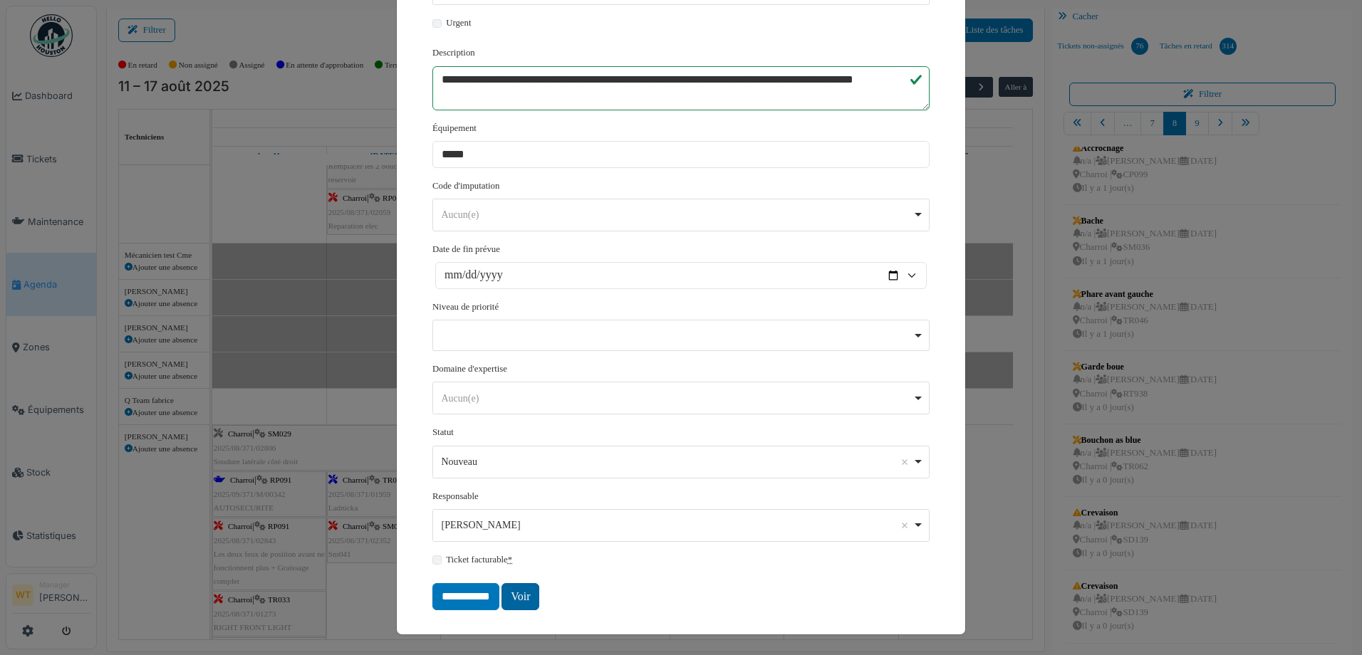
click at [512, 592] on link "Voir" at bounding box center [520, 596] width 38 height 27
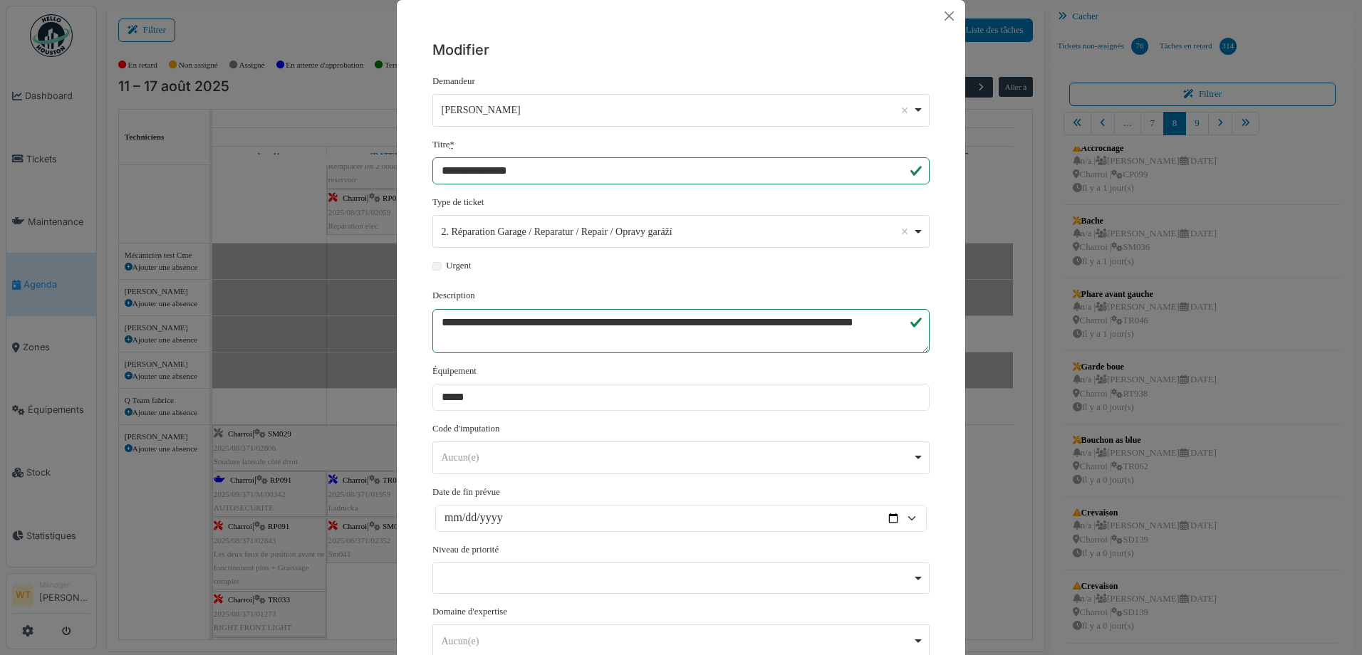
scroll to position [0, 0]
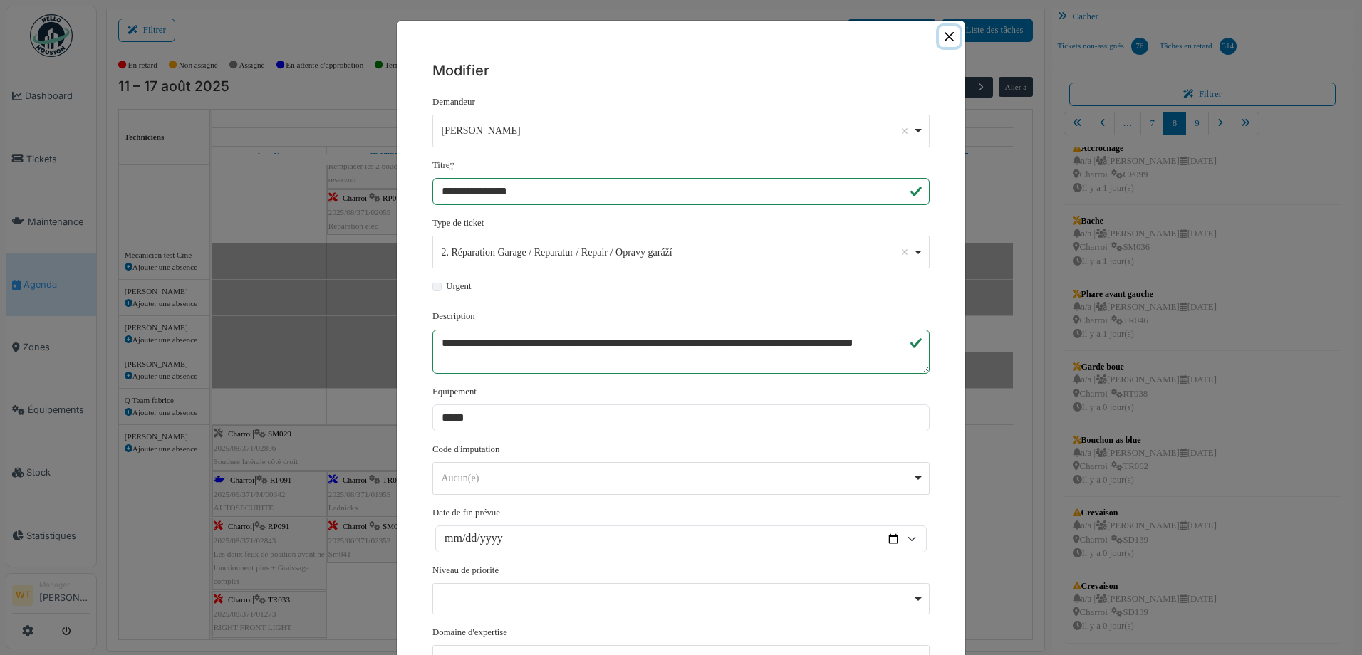
click at [940, 39] on button "Close" at bounding box center [949, 36] width 21 height 21
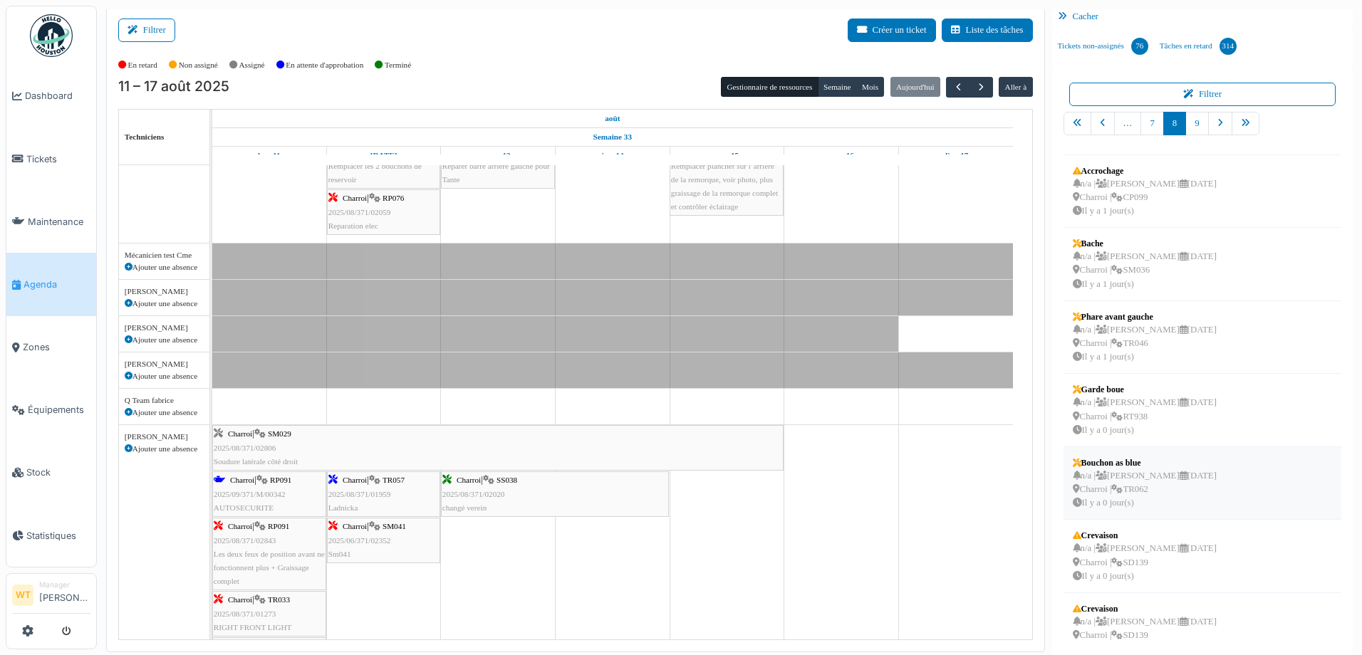
scroll to position [234, 0]
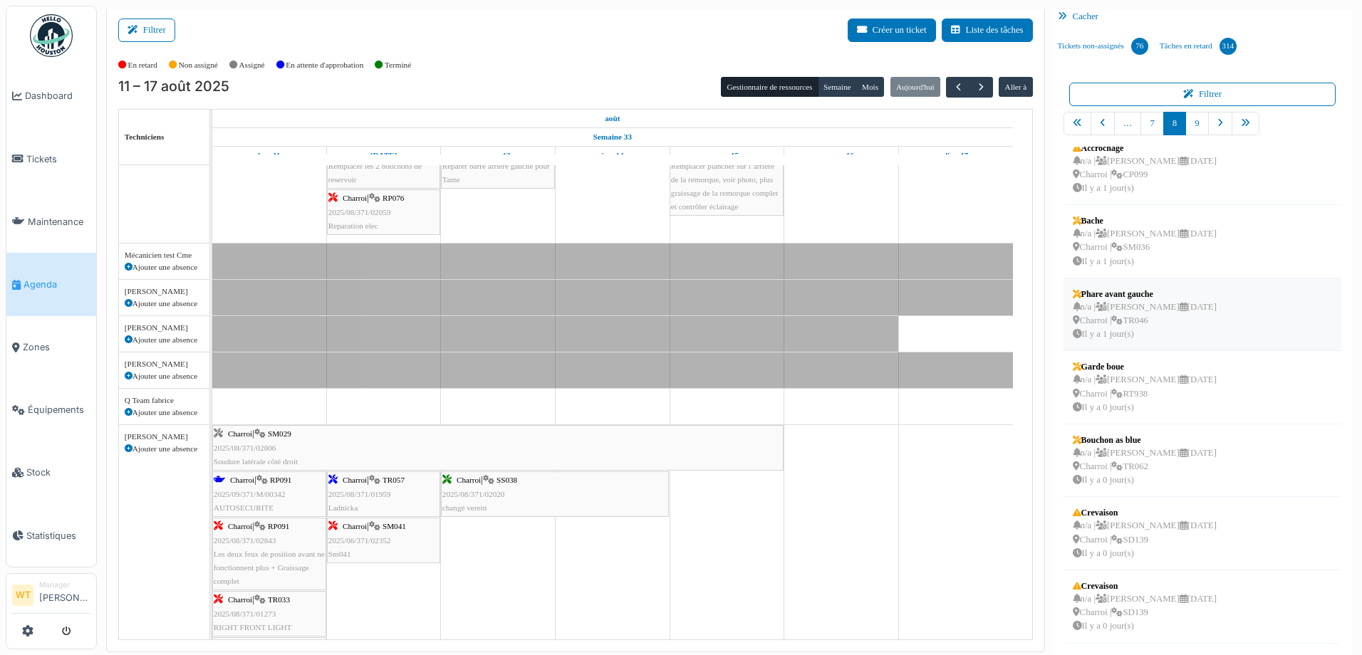
click at [1133, 330] on div "n/a | Marc Vasen 19/08/2025 Charroi | TR046 Il y a 1 jour(s)" at bounding box center [1144, 321] width 144 height 41
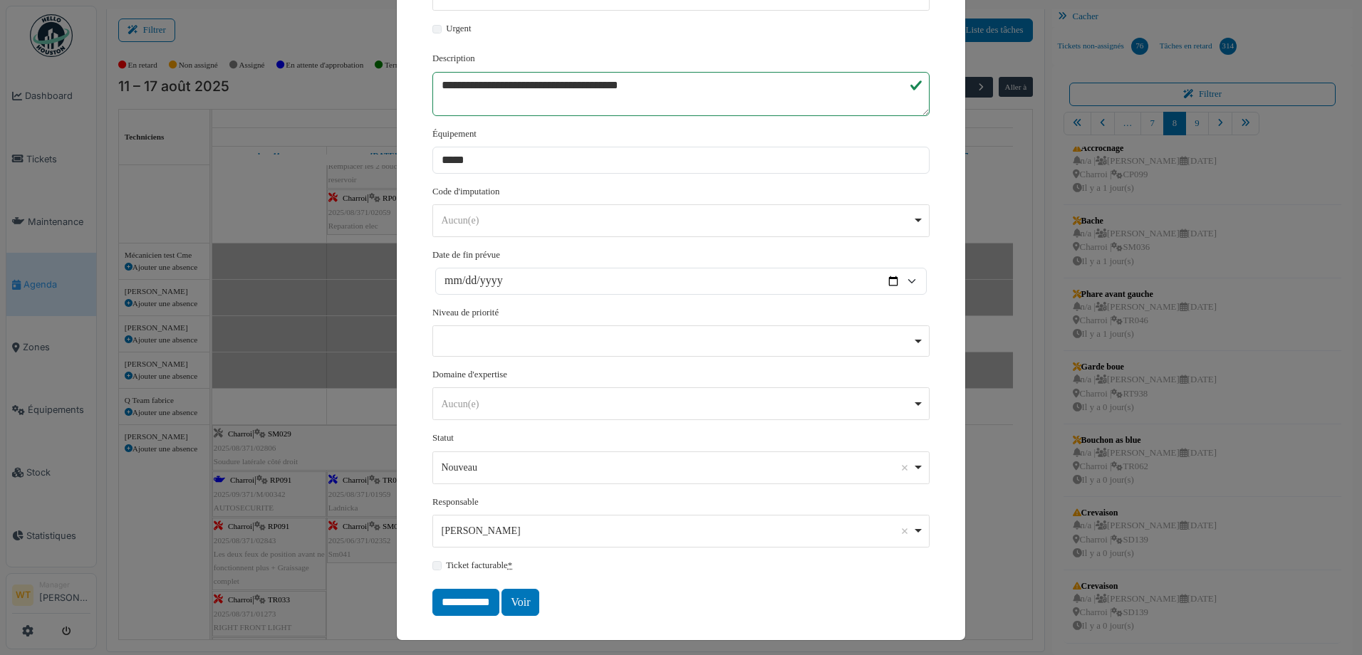
scroll to position [263, 0]
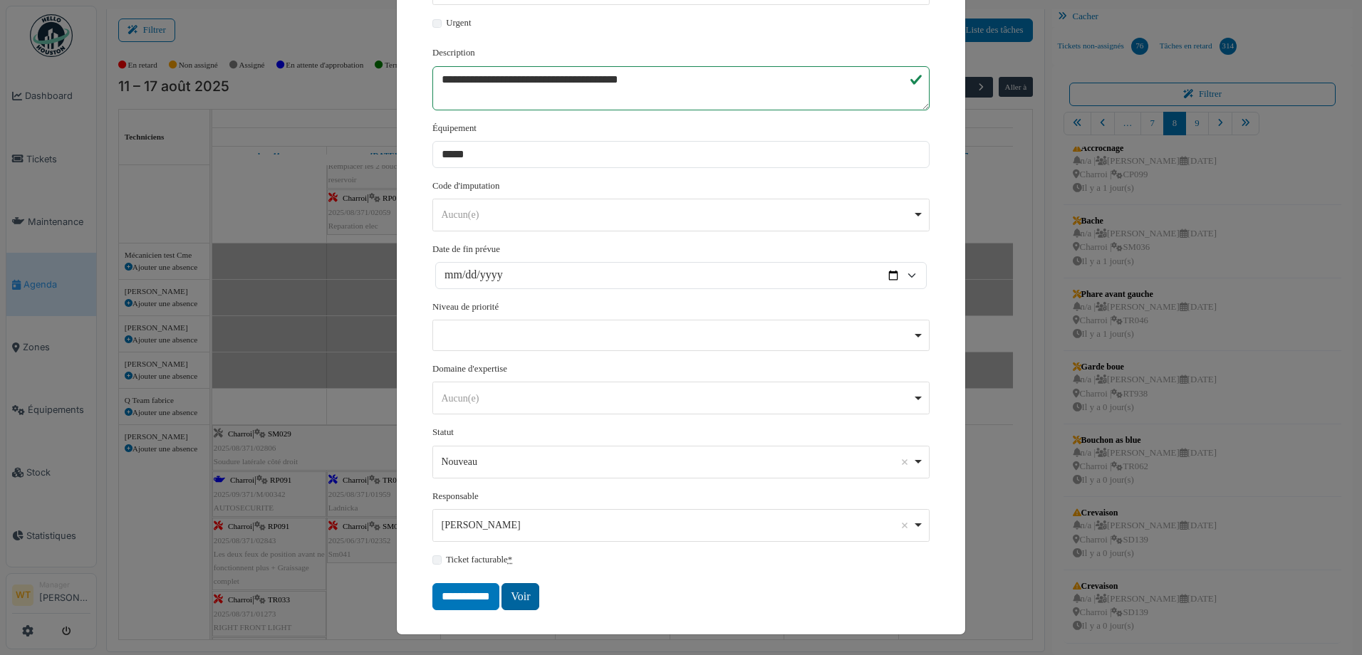
click at [517, 605] on link "Voir" at bounding box center [520, 596] width 38 height 27
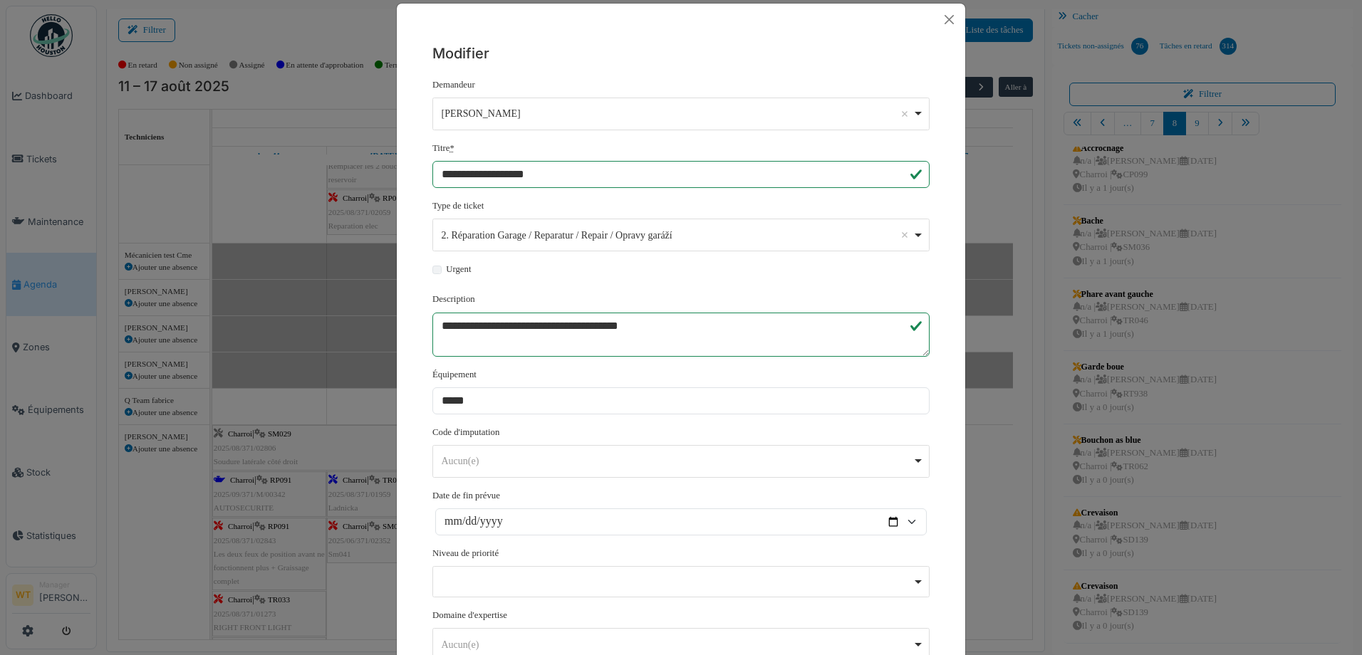
scroll to position [0, 0]
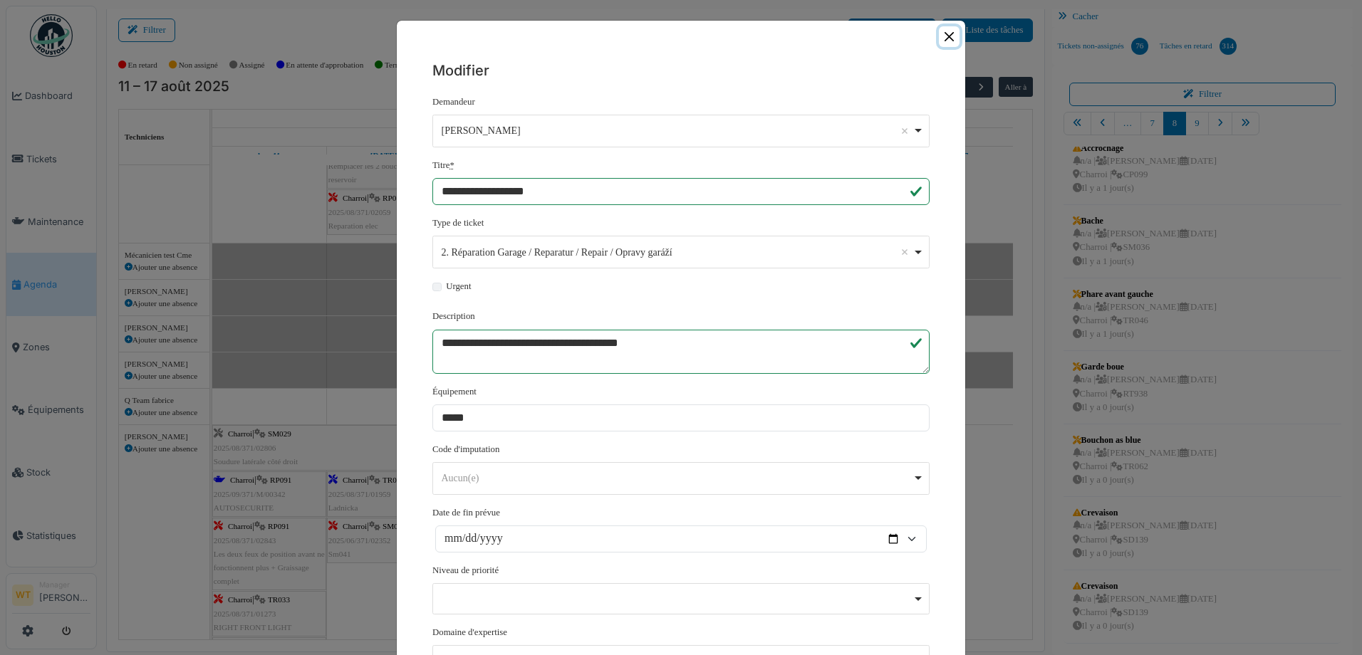
click at [944, 39] on button "Close" at bounding box center [949, 36] width 21 height 21
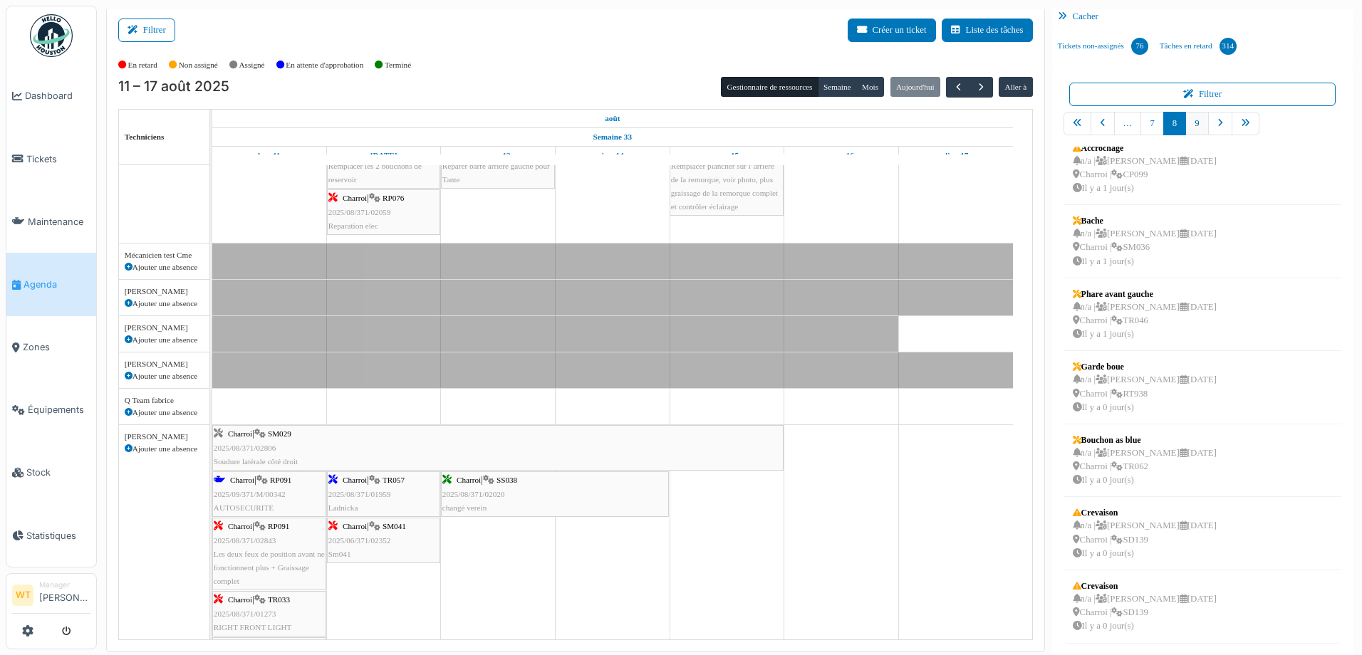
click at [1189, 115] on link "9" at bounding box center [1196, 124] width 23 height 24
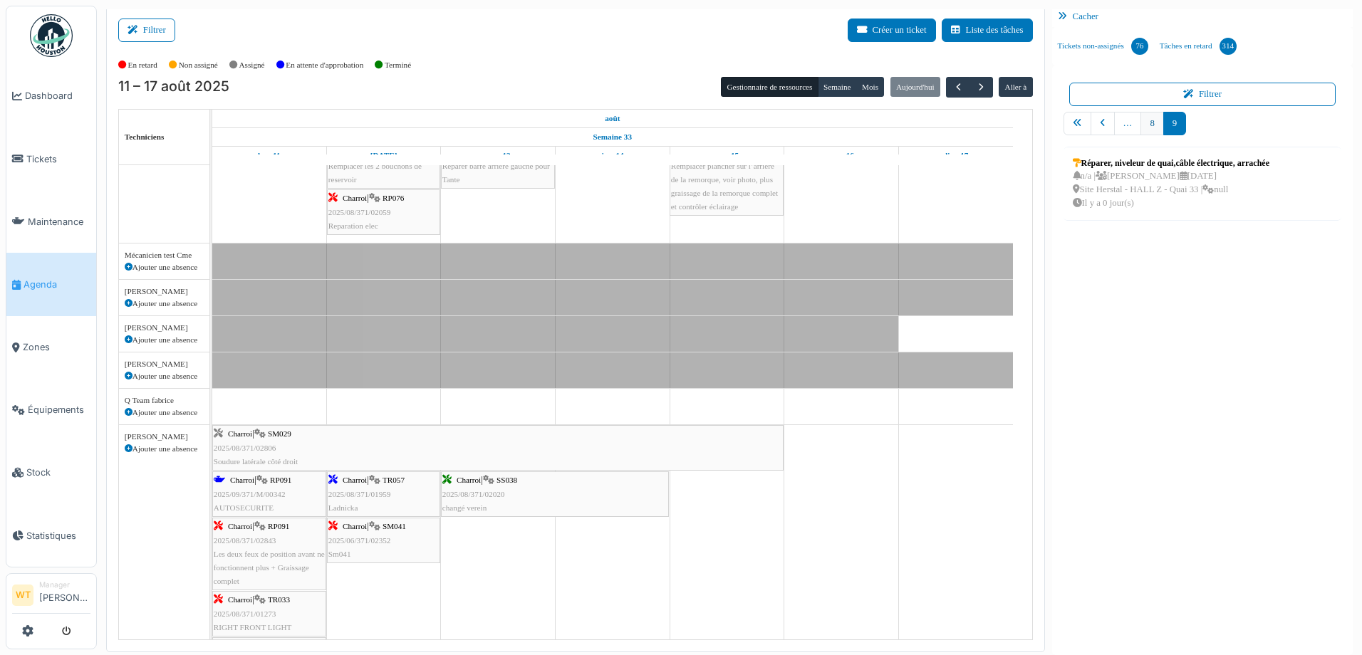
click at [1140, 125] on link "8" at bounding box center [1151, 124] width 23 height 24
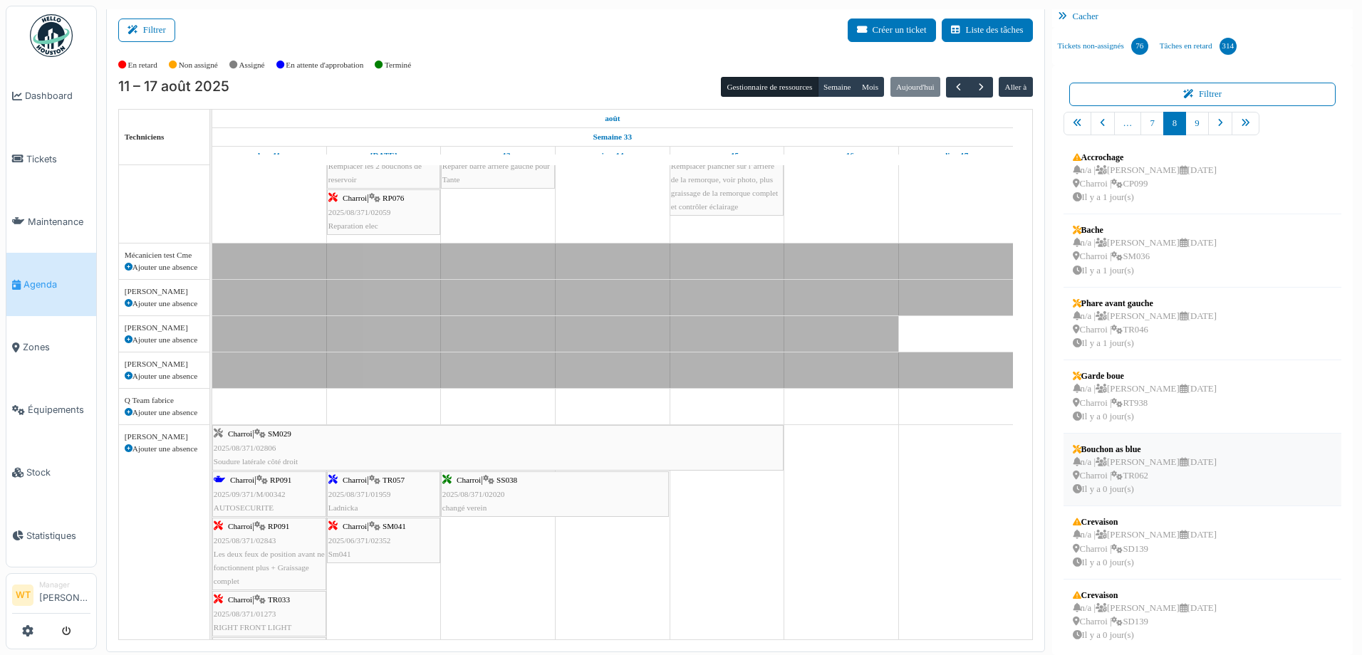
scroll to position [234, 0]
click at [1160, 473] on div "n/a | Marc Vasen 20/08/2025 Charroi | TR062 Il y a 0 jour(s)" at bounding box center [1144, 467] width 144 height 41
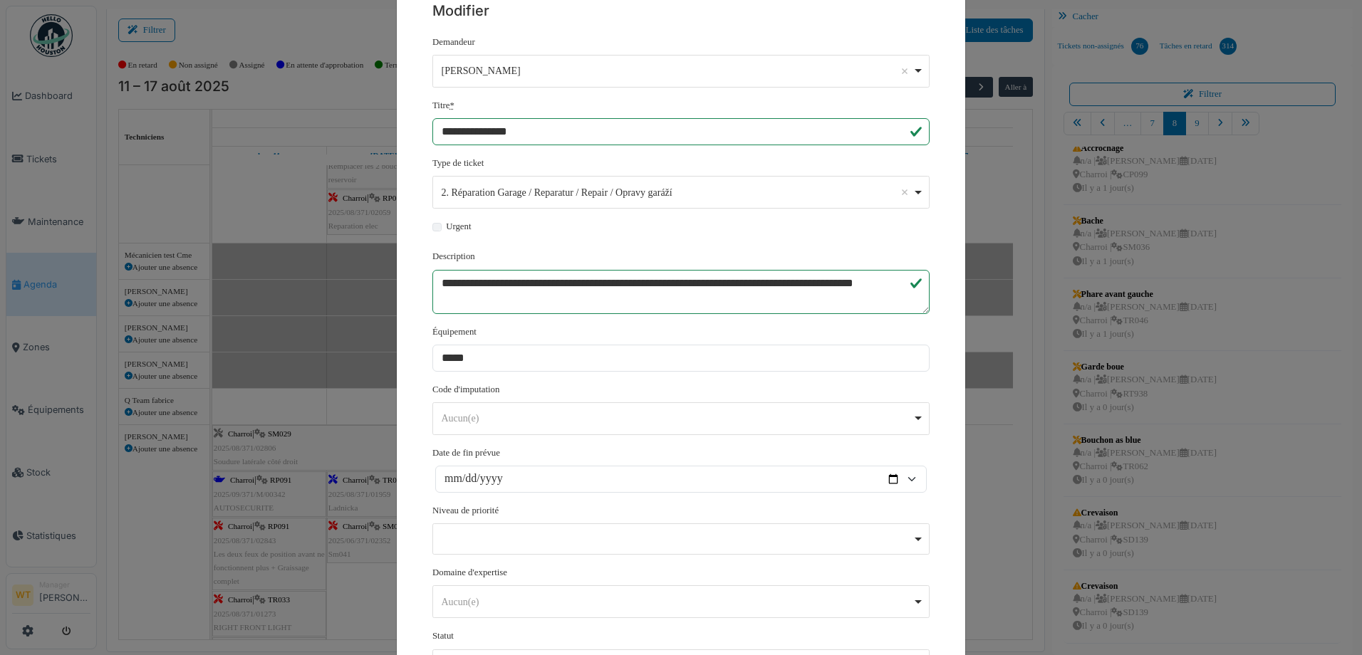
scroll to position [0, 0]
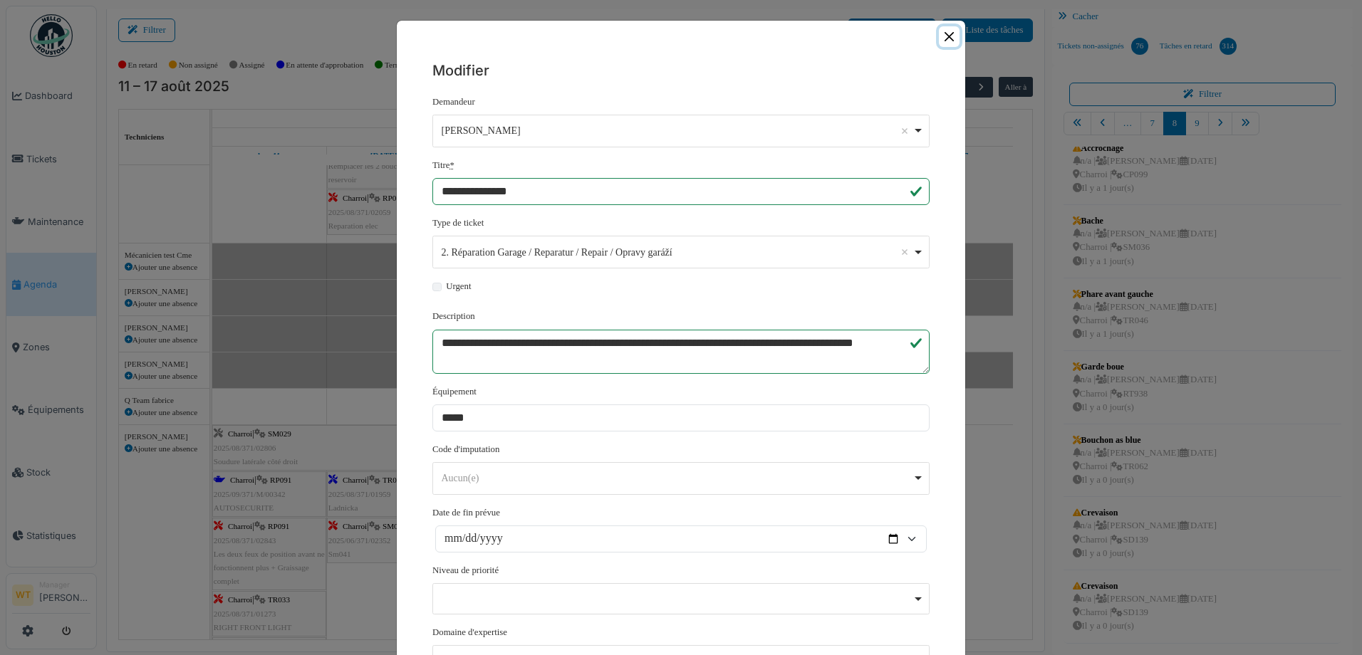
click at [949, 39] on button "Close" at bounding box center [949, 36] width 21 height 21
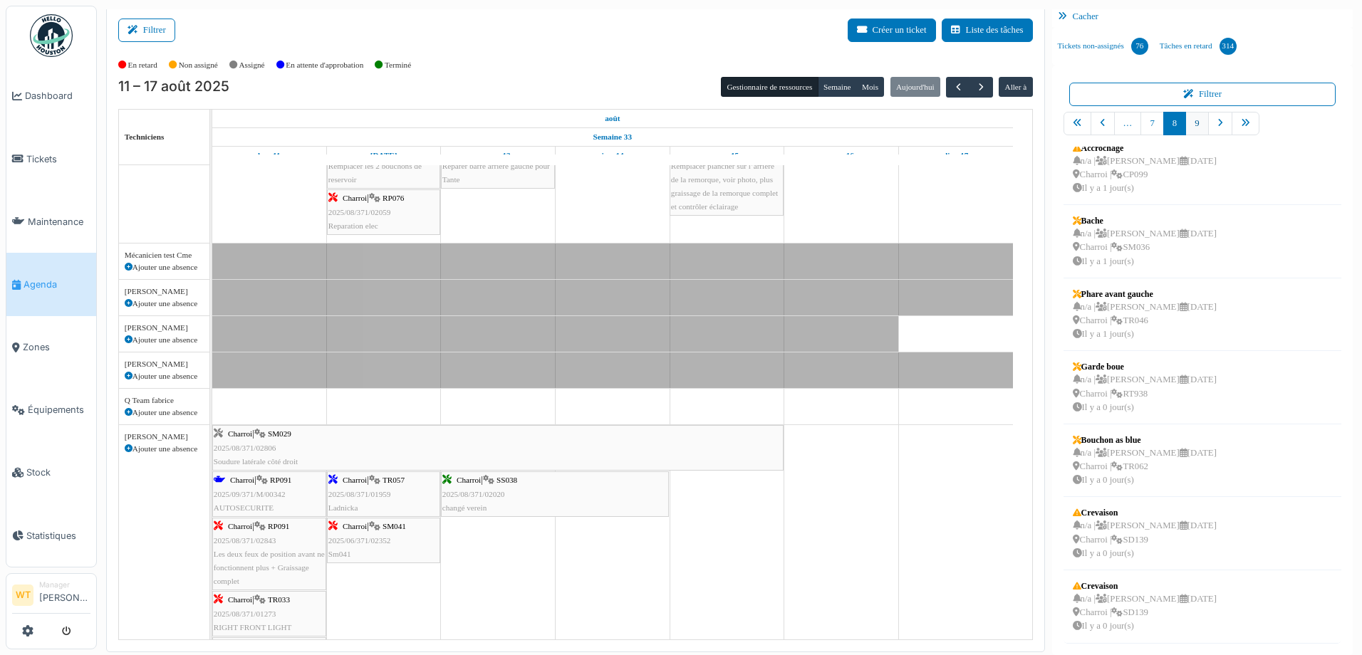
click at [1185, 124] on link "9" at bounding box center [1196, 124] width 23 height 24
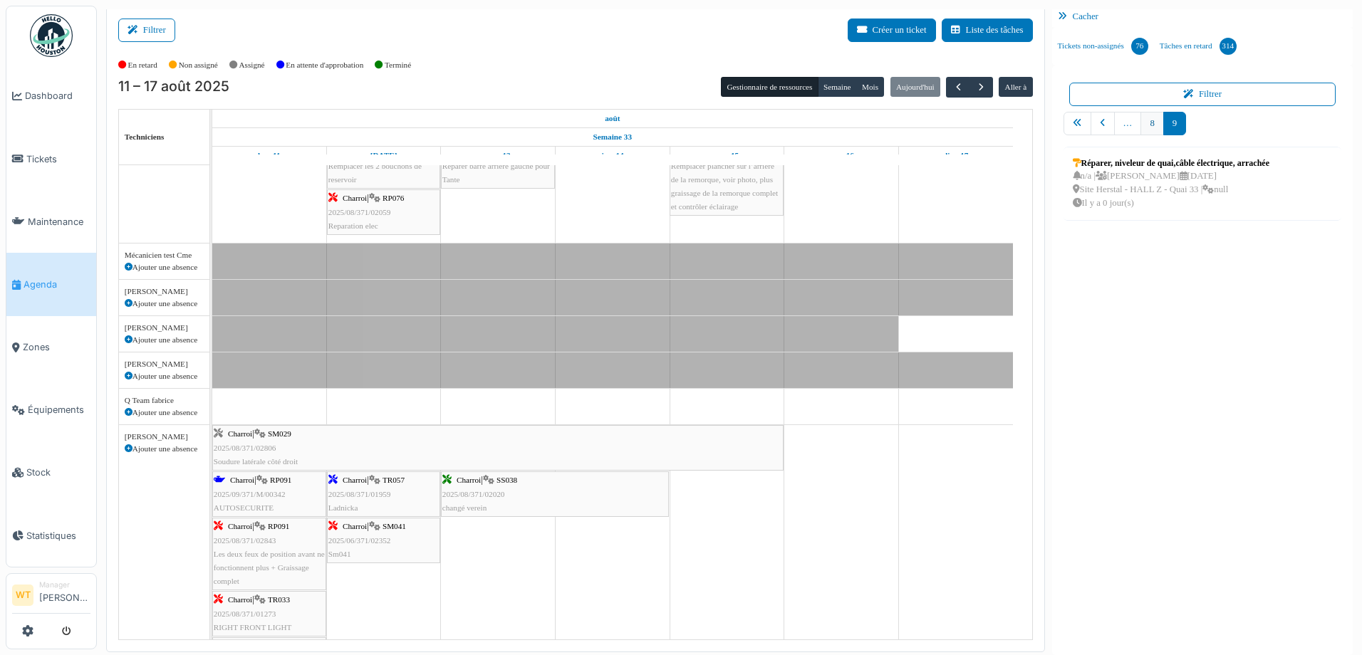
click at [1140, 130] on link "8" at bounding box center [1151, 124] width 23 height 24
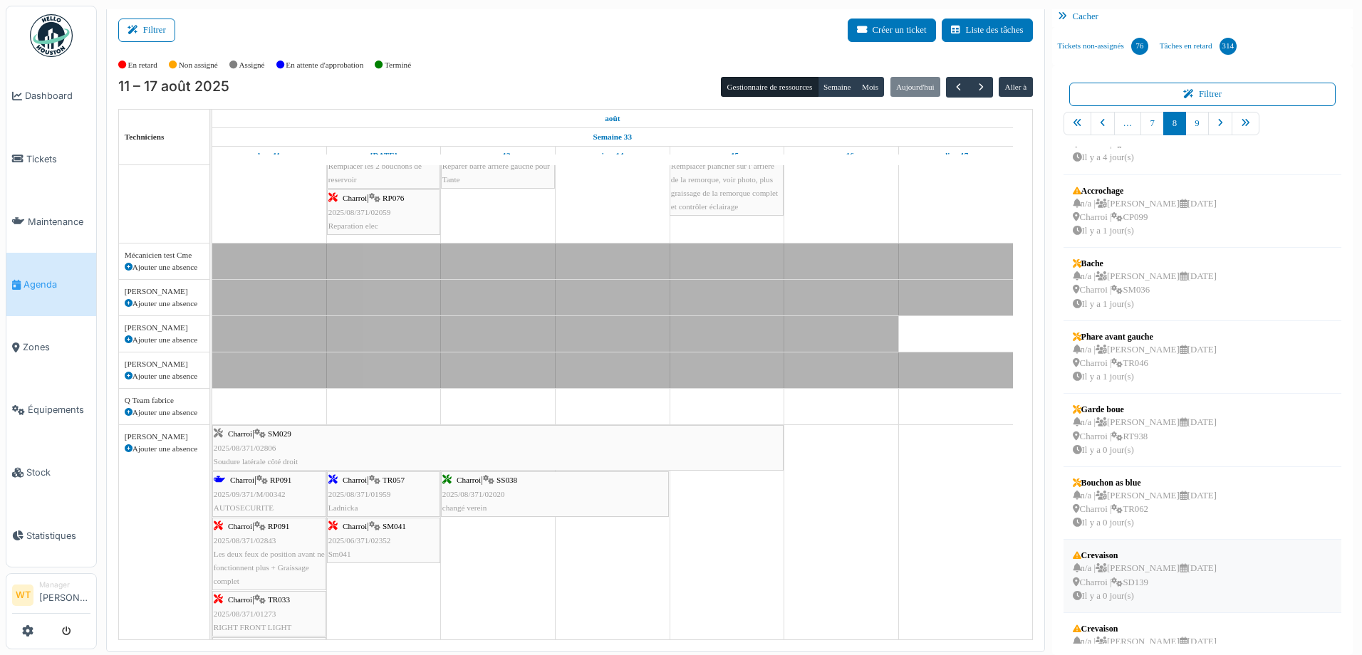
scroll to position [234, 0]
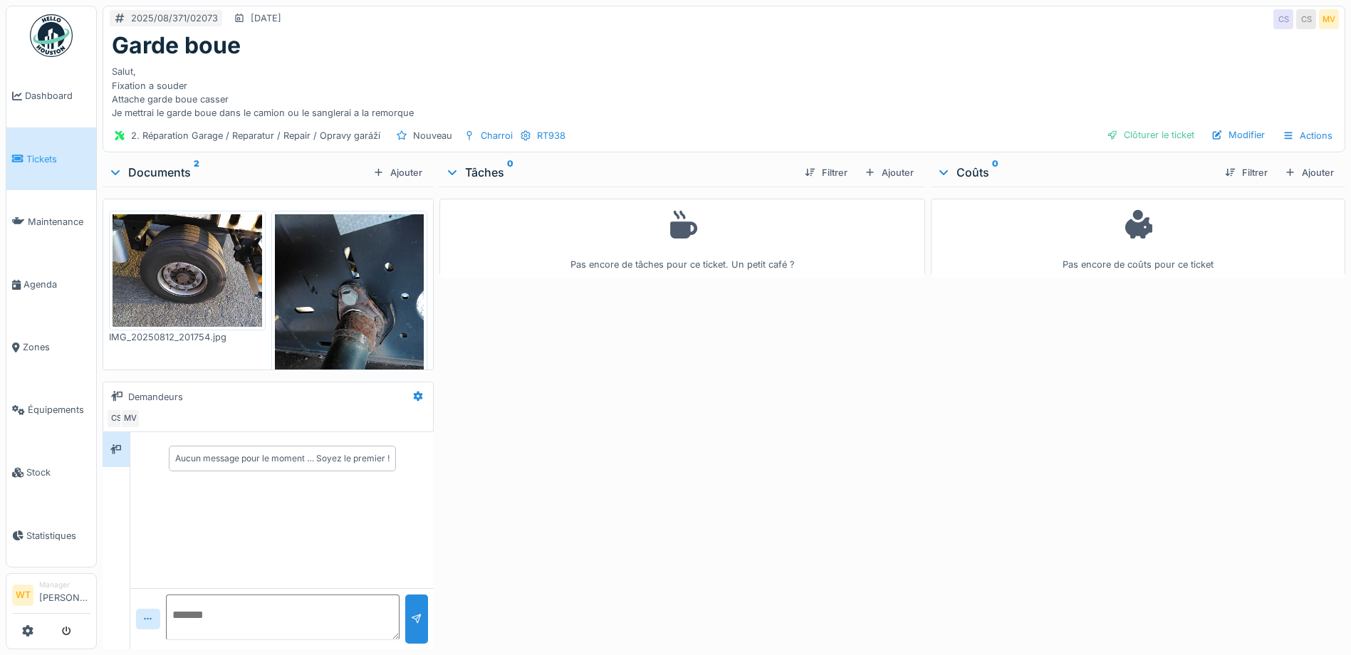
click at [209, 256] on img at bounding box center [188, 270] width 150 height 112
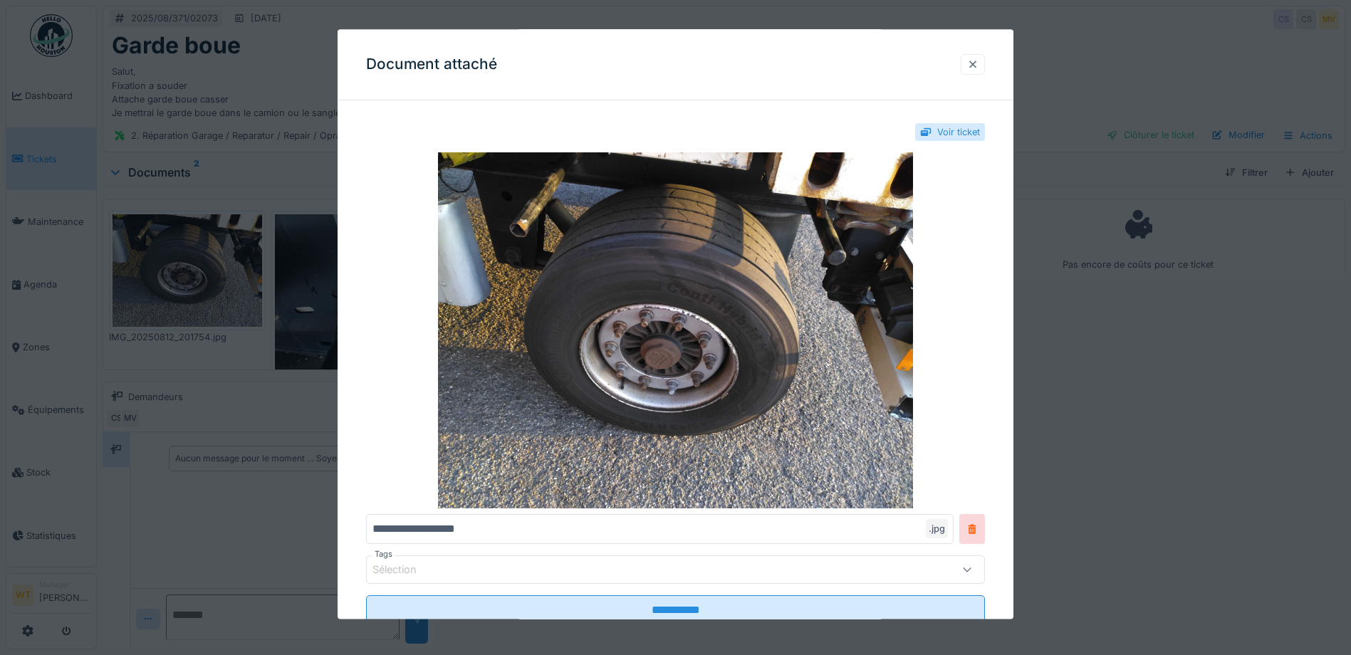
click at [978, 62] on div at bounding box center [972, 65] width 11 height 14
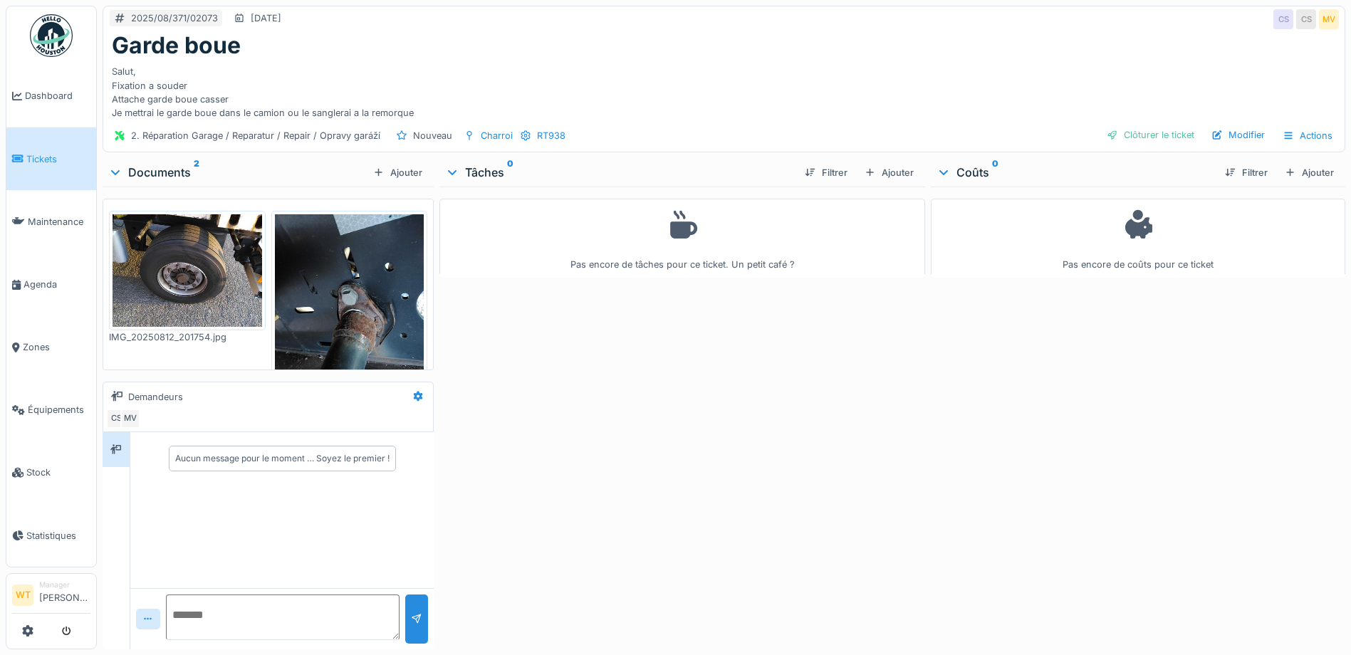
click at [305, 256] on img at bounding box center [350, 313] width 150 height 199
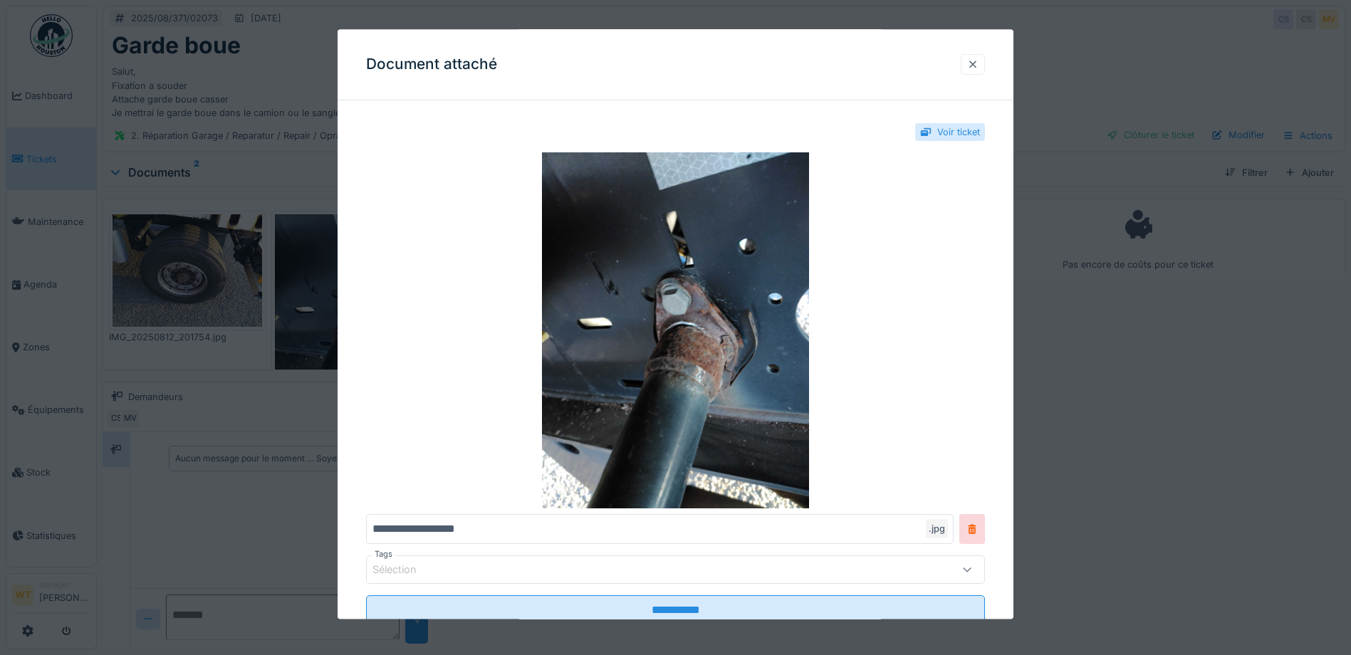
click at [978, 57] on div at bounding box center [973, 64] width 24 height 21
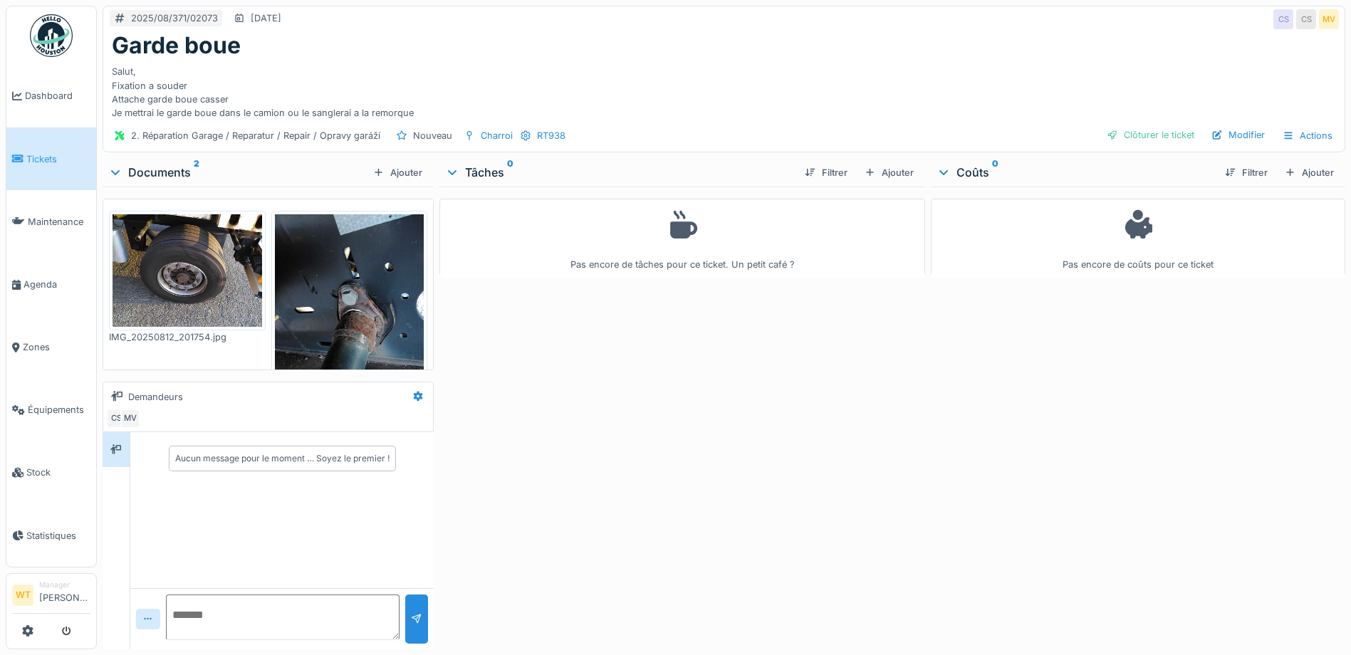
click at [234, 279] on img at bounding box center [188, 270] width 150 height 112
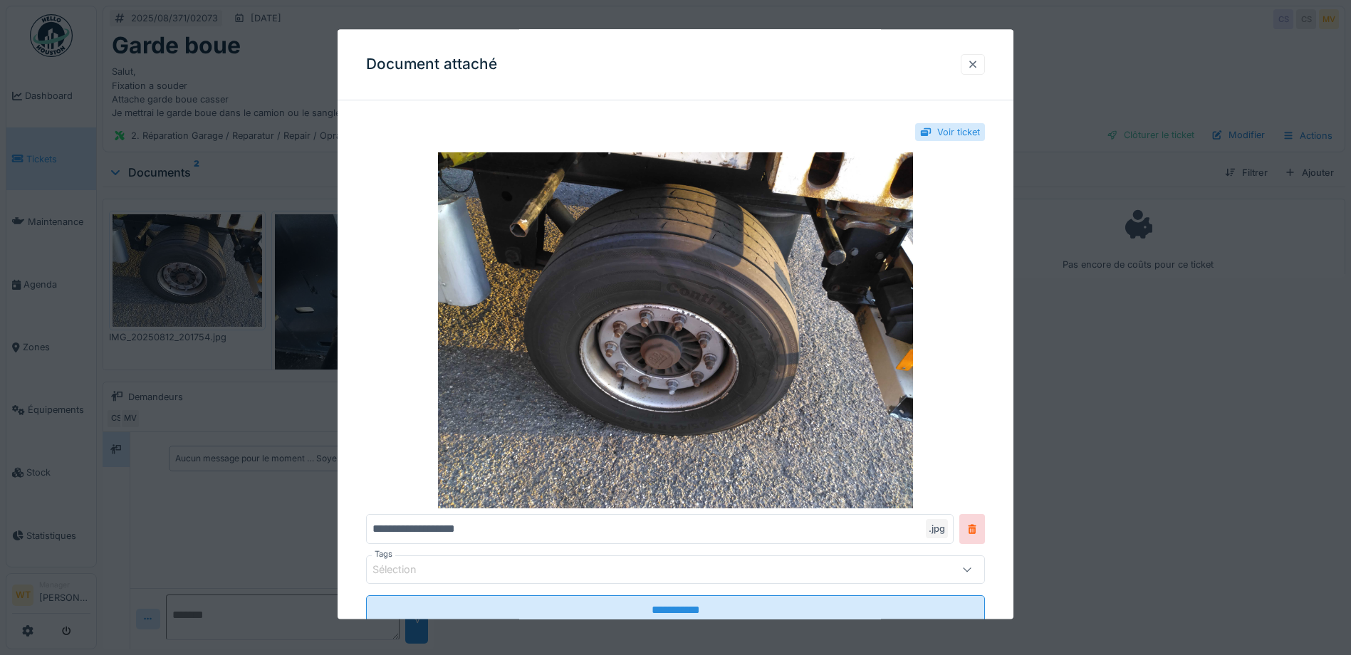
click at [978, 62] on div at bounding box center [972, 65] width 11 height 14
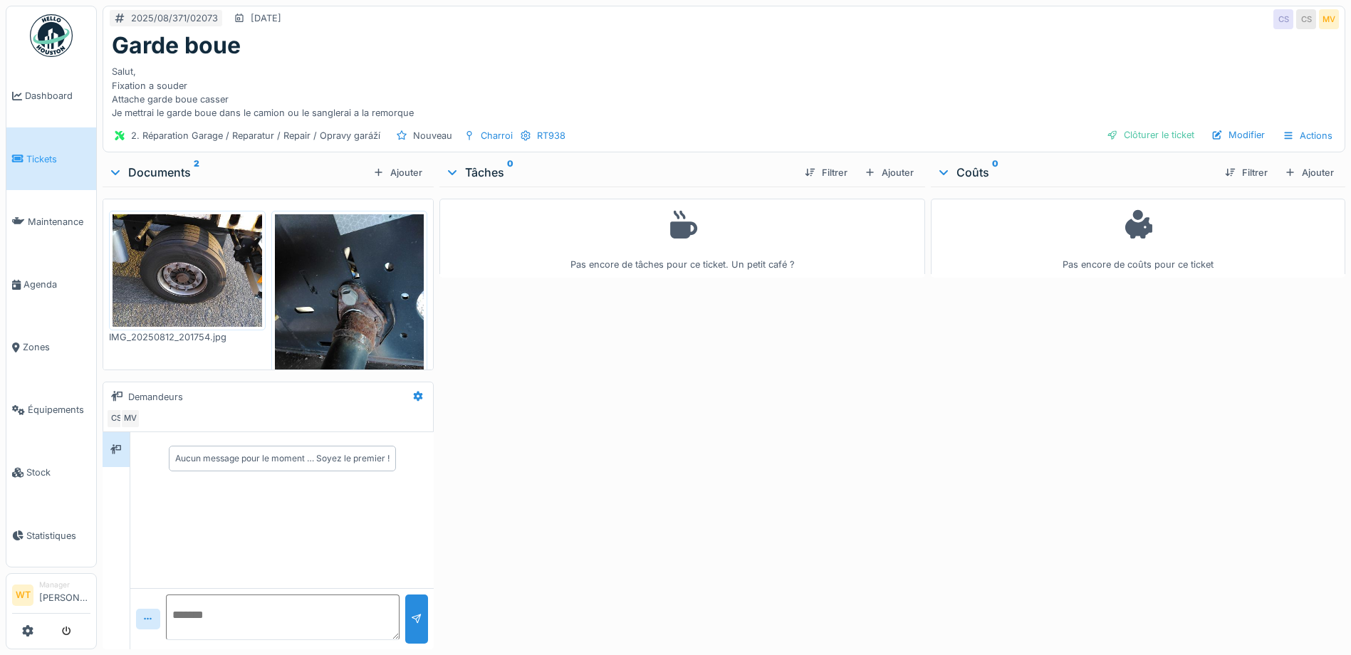
drag, startPoint x: 224, startPoint y: 119, endPoint x: 298, endPoint y: 55, distance: 97.4
click at [298, 55] on div "Garde boue" at bounding box center [724, 45] width 1224 height 27
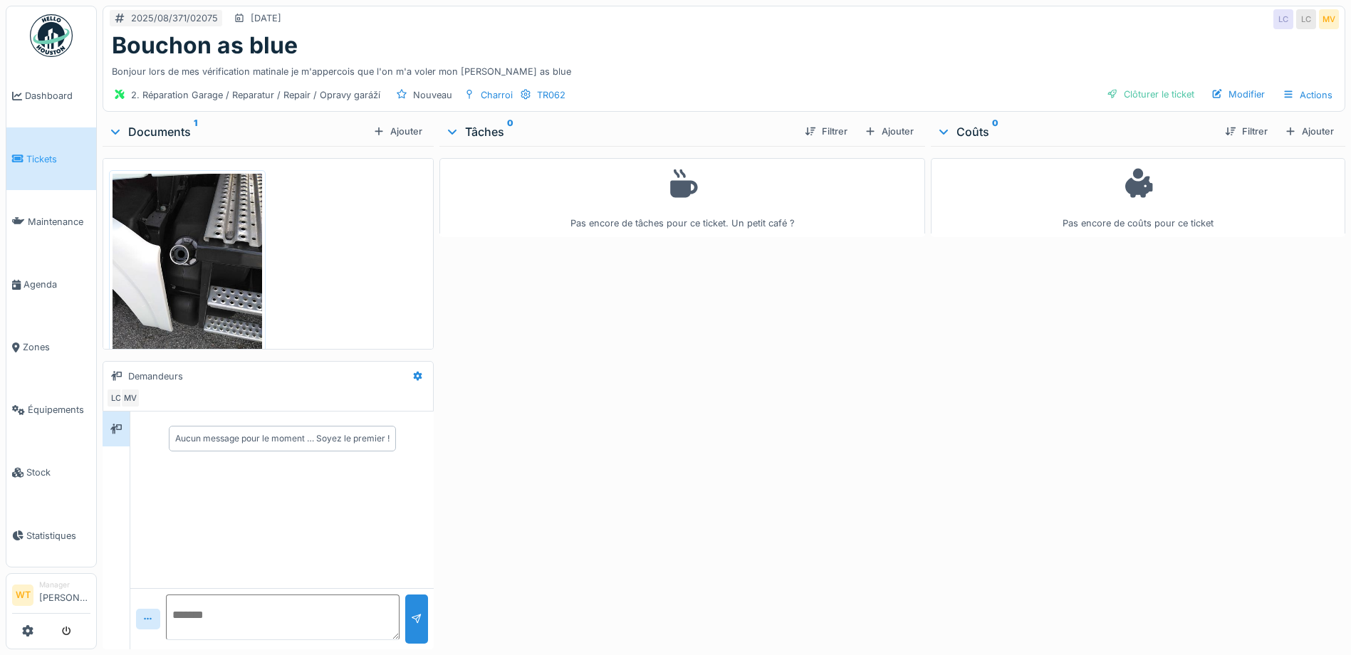
click at [214, 277] on img at bounding box center [188, 273] width 150 height 199
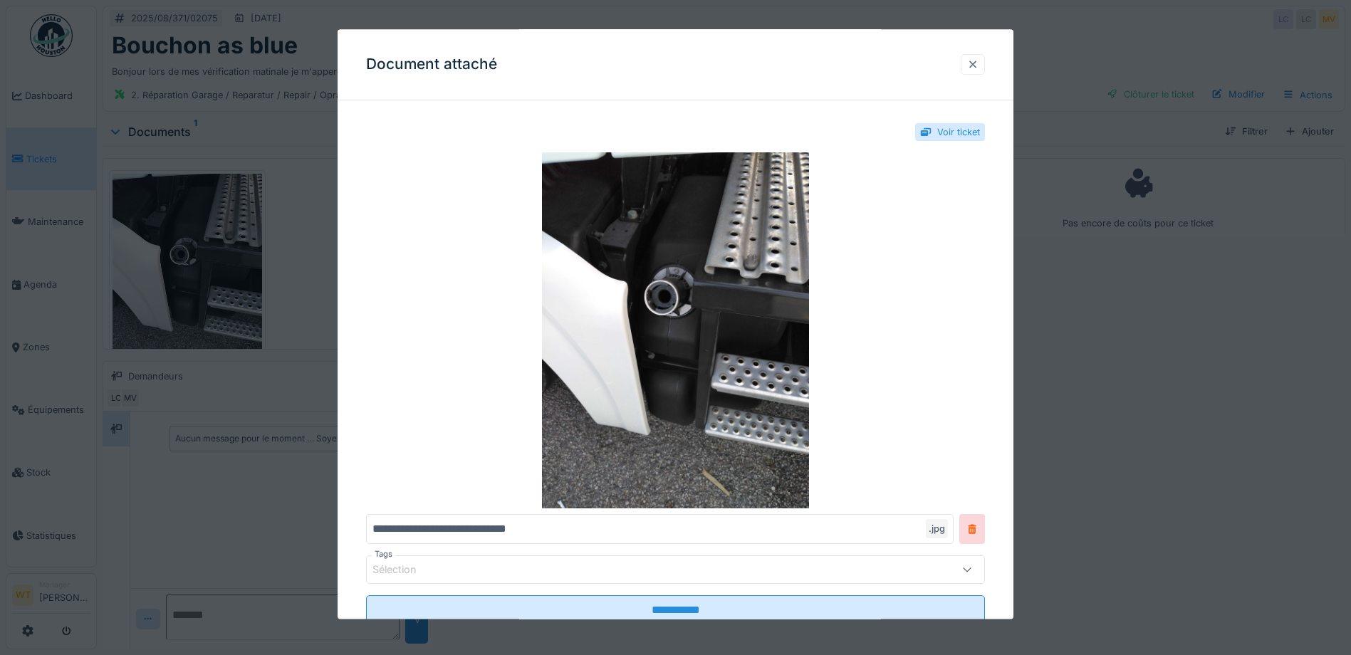
click at [978, 62] on div at bounding box center [972, 65] width 11 height 14
